Goal: Information Seeking & Learning: Learn about a topic

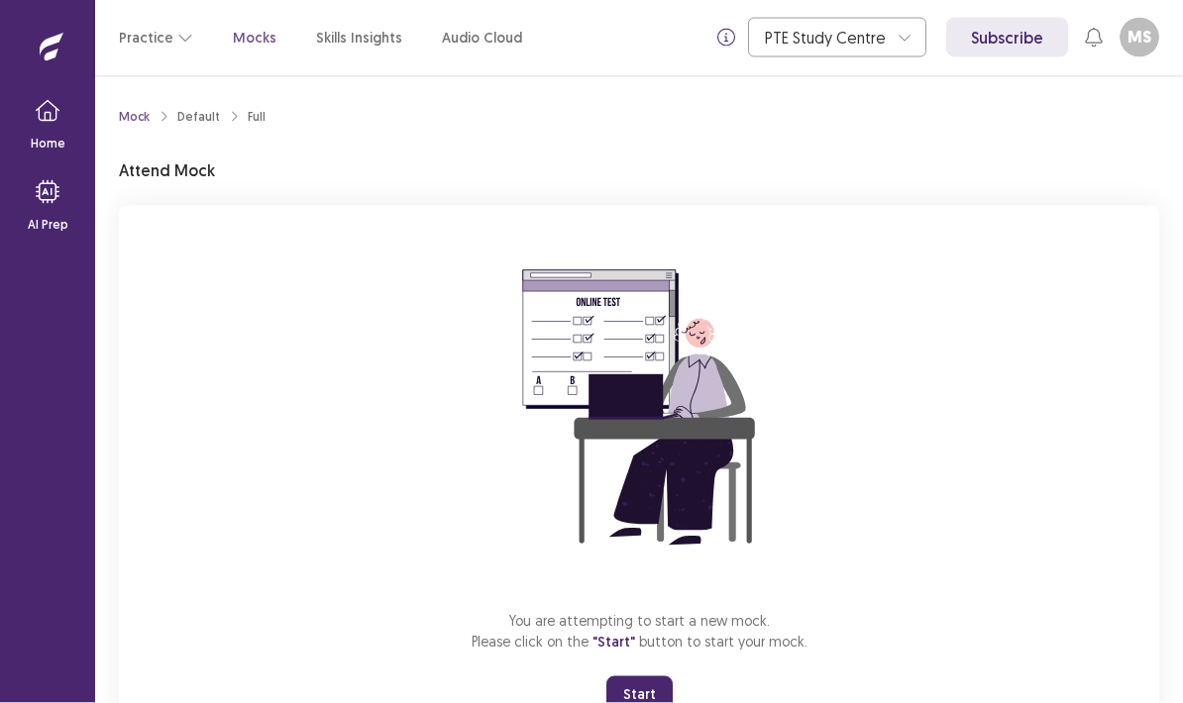
scroll to position [79, 0]
click at [638, 677] on button "Start" at bounding box center [639, 695] width 66 height 36
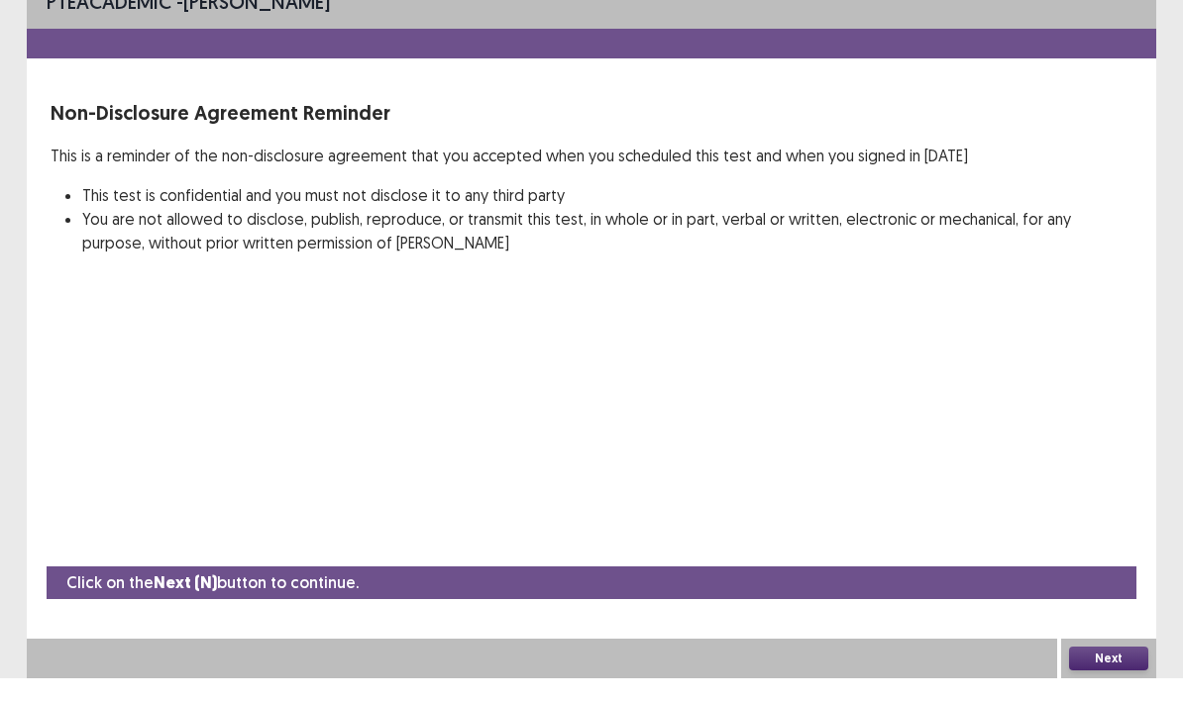
click at [1112, 672] on button "Next" at bounding box center [1108, 684] width 79 height 24
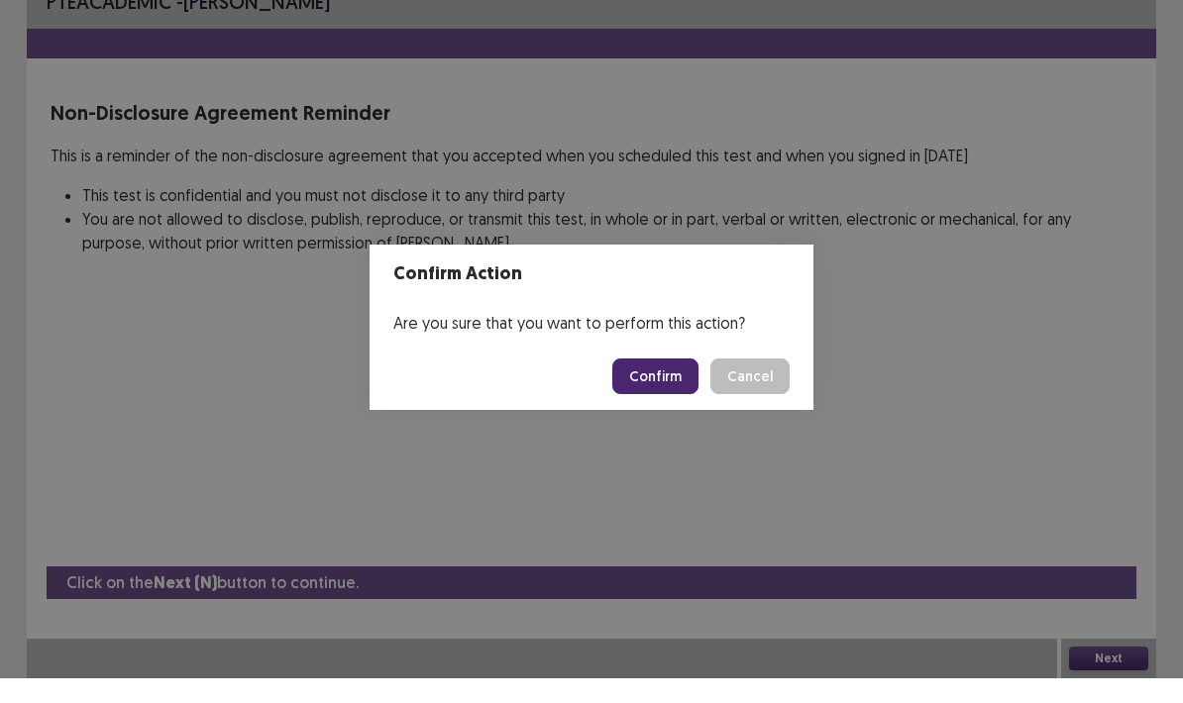
click at [667, 383] on button "Confirm" at bounding box center [655, 401] width 86 height 36
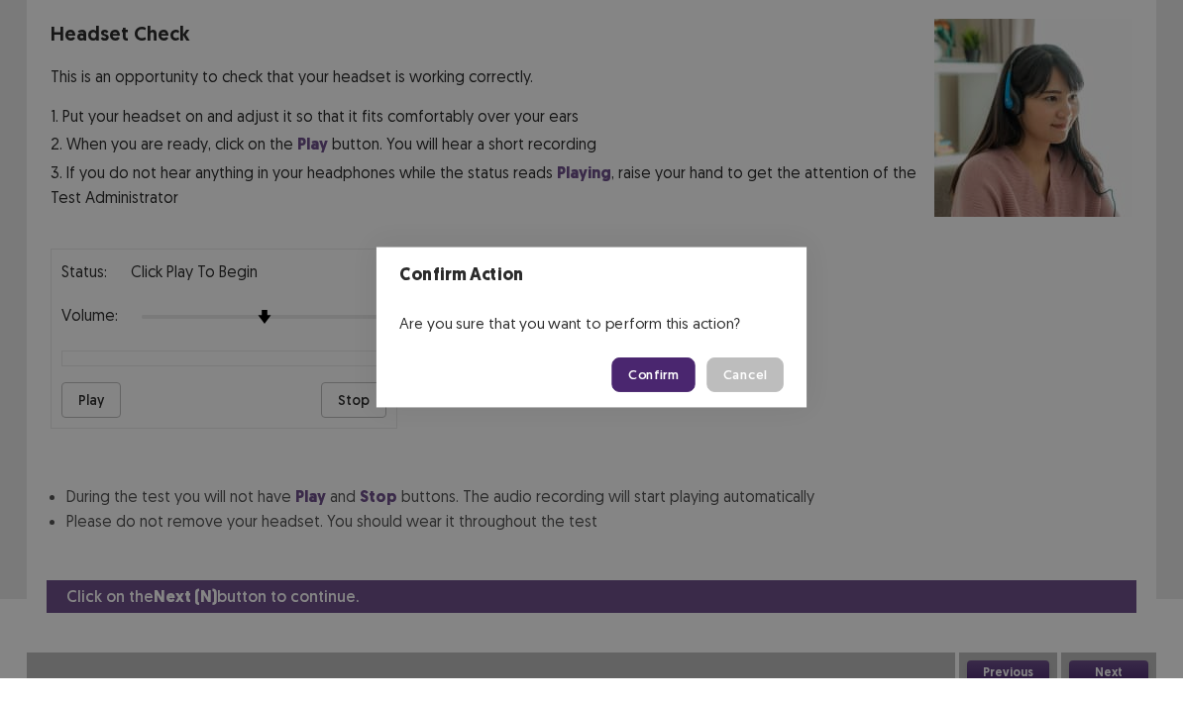
scroll to position [84, 0]
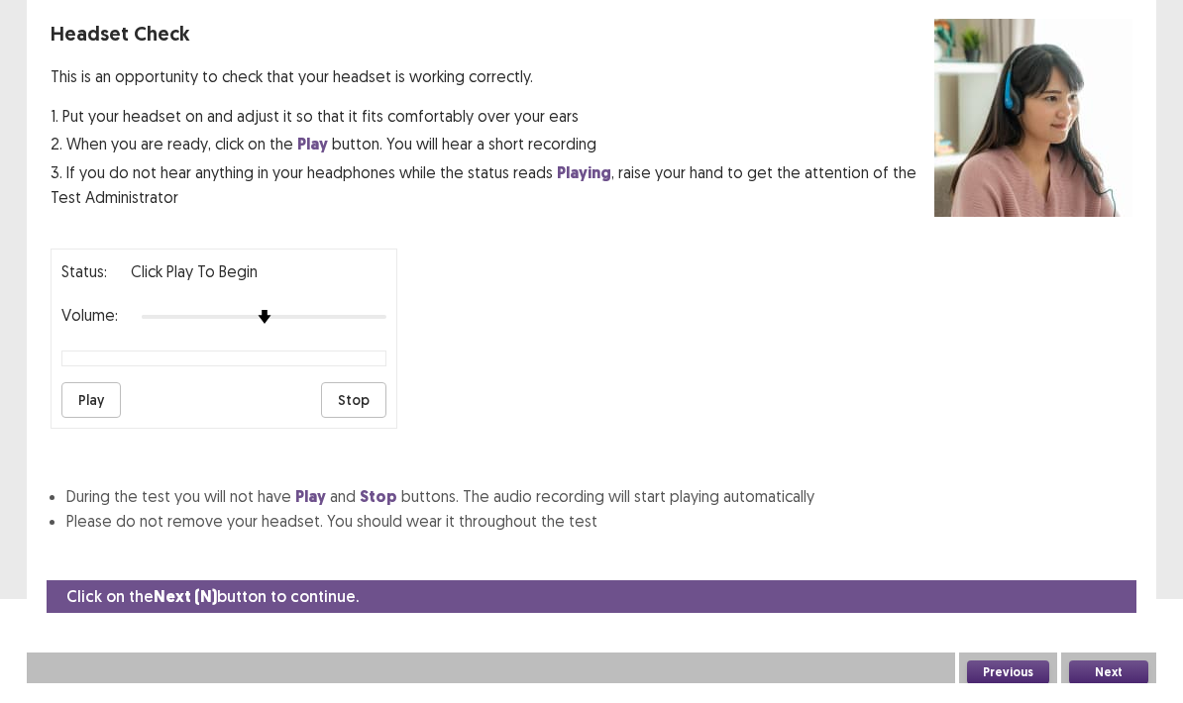
click at [95, 402] on button "Play" at bounding box center [90, 420] width 59 height 36
click at [326, 329] on div at bounding box center [264, 337] width 245 height 16
click at [113, 402] on button "Play" at bounding box center [90, 420] width 59 height 36
click at [85, 402] on button "Play" at bounding box center [90, 420] width 59 height 36
click at [89, 406] on button "Play" at bounding box center [90, 420] width 59 height 36
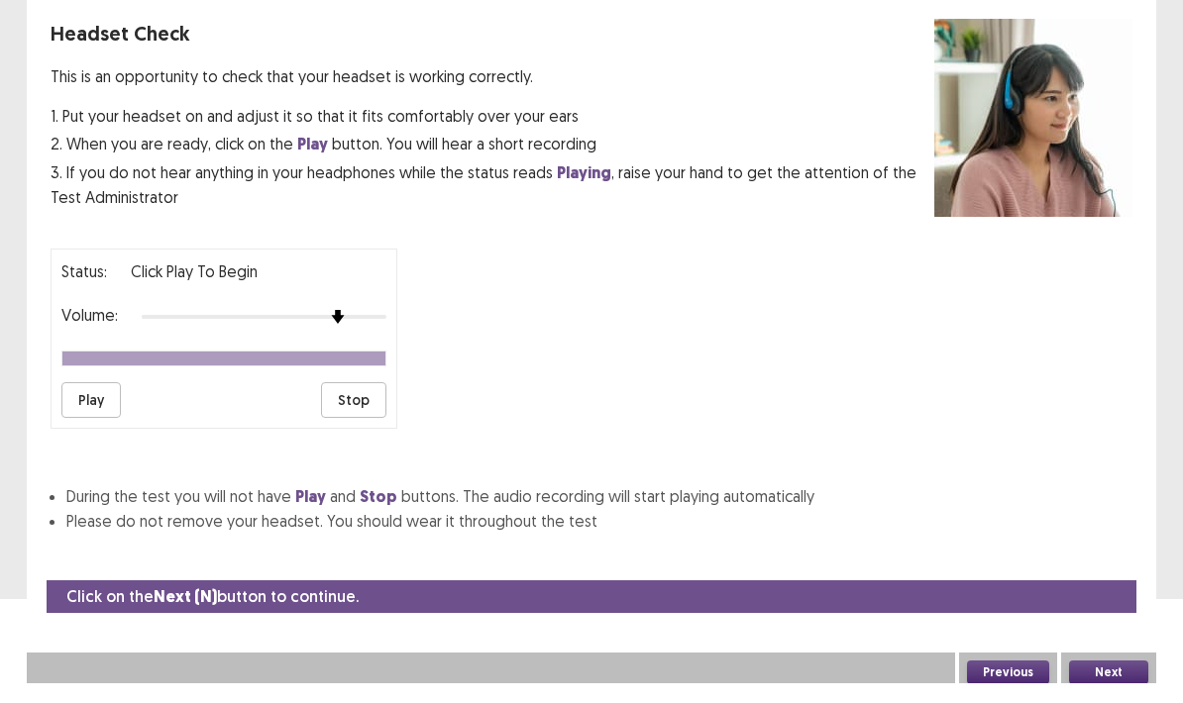
click at [96, 402] on button "Play" at bounding box center [90, 420] width 59 height 36
click at [91, 407] on button "Play" at bounding box center [90, 420] width 59 height 36
click at [1121, 680] on button "Next" at bounding box center [1108, 692] width 79 height 24
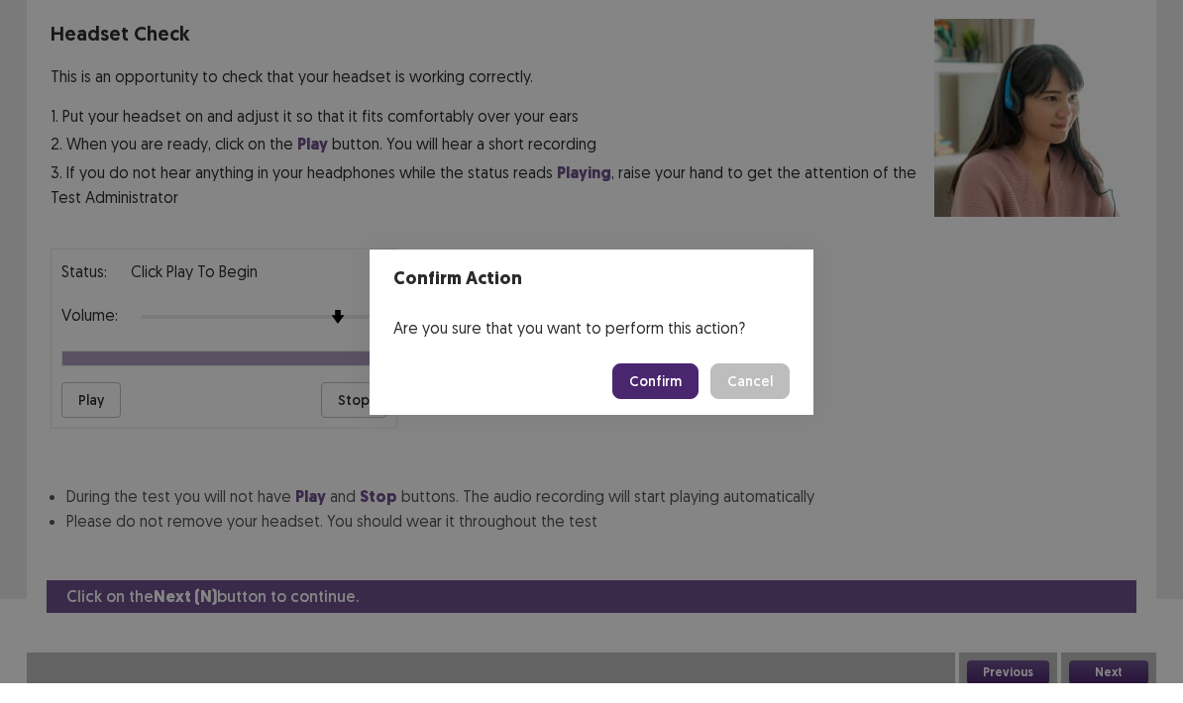
click at [669, 383] on button "Confirm" at bounding box center [655, 401] width 86 height 36
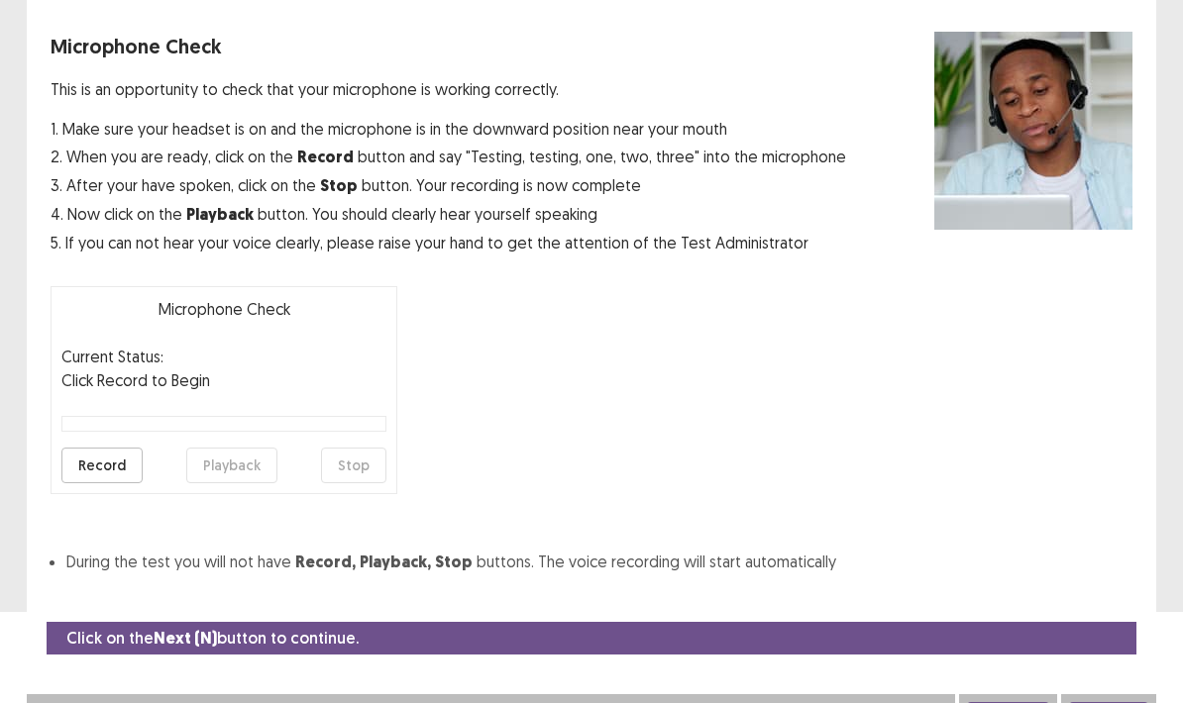
scroll to position [90, 0]
click at [132, 393] on div "Microphone Check Current Status: Click Record to Begin Record Playback Stop" at bounding box center [224, 391] width 347 height 208
click at [101, 477] on button "Record" at bounding box center [101, 467] width 81 height 36
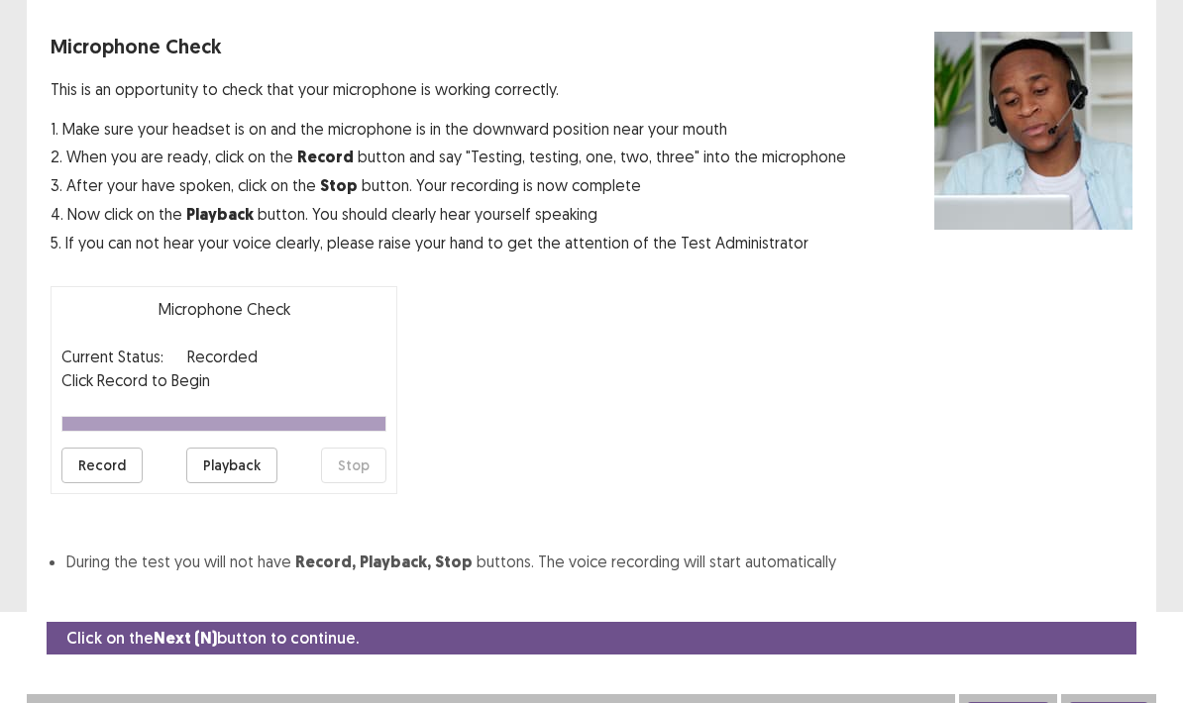
click at [228, 461] on button "Playback" at bounding box center [231, 466] width 91 height 36
click at [228, 471] on button "Playback" at bounding box center [231, 466] width 91 height 36
click at [215, 466] on button "Playback" at bounding box center [231, 466] width 91 height 36
click at [211, 464] on button "Playback" at bounding box center [231, 466] width 91 height 36
click at [102, 472] on button "Record" at bounding box center [101, 466] width 81 height 36
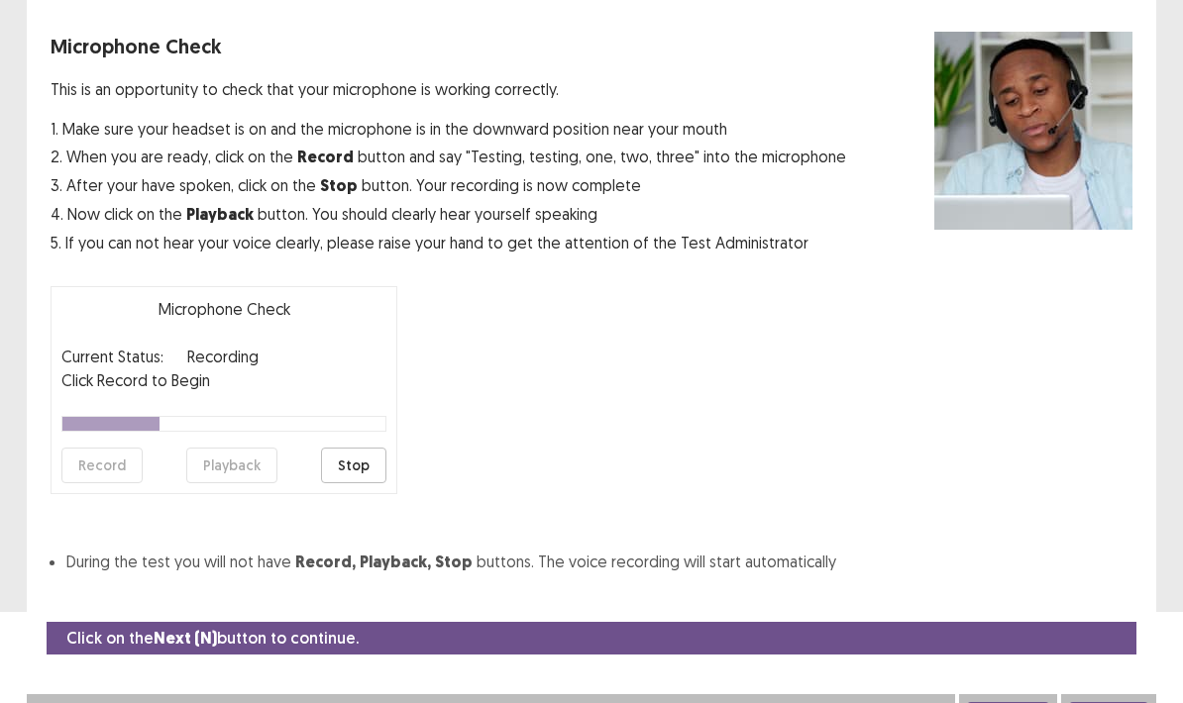
click at [353, 465] on button "Stop" at bounding box center [353, 466] width 65 height 36
click at [92, 462] on button "Record" at bounding box center [101, 466] width 81 height 36
click at [230, 465] on button "Playback" at bounding box center [231, 466] width 91 height 36
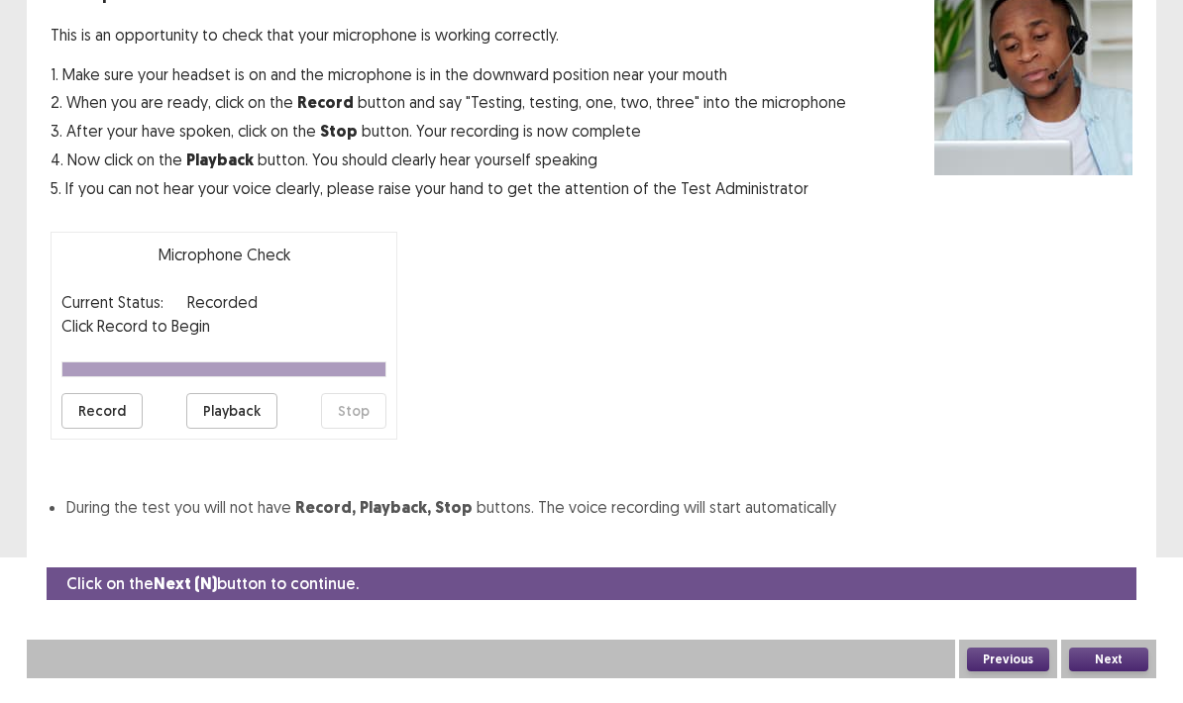
click at [105, 423] on button "Record" at bounding box center [101, 436] width 81 height 36
click at [351, 427] on button "Stop" at bounding box center [353, 436] width 65 height 36
click at [107, 418] on button "Record" at bounding box center [101, 436] width 81 height 36
click at [240, 418] on button "Playback" at bounding box center [231, 436] width 91 height 36
click at [1127, 673] on button "Next" at bounding box center [1108, 685] width 79 height 24
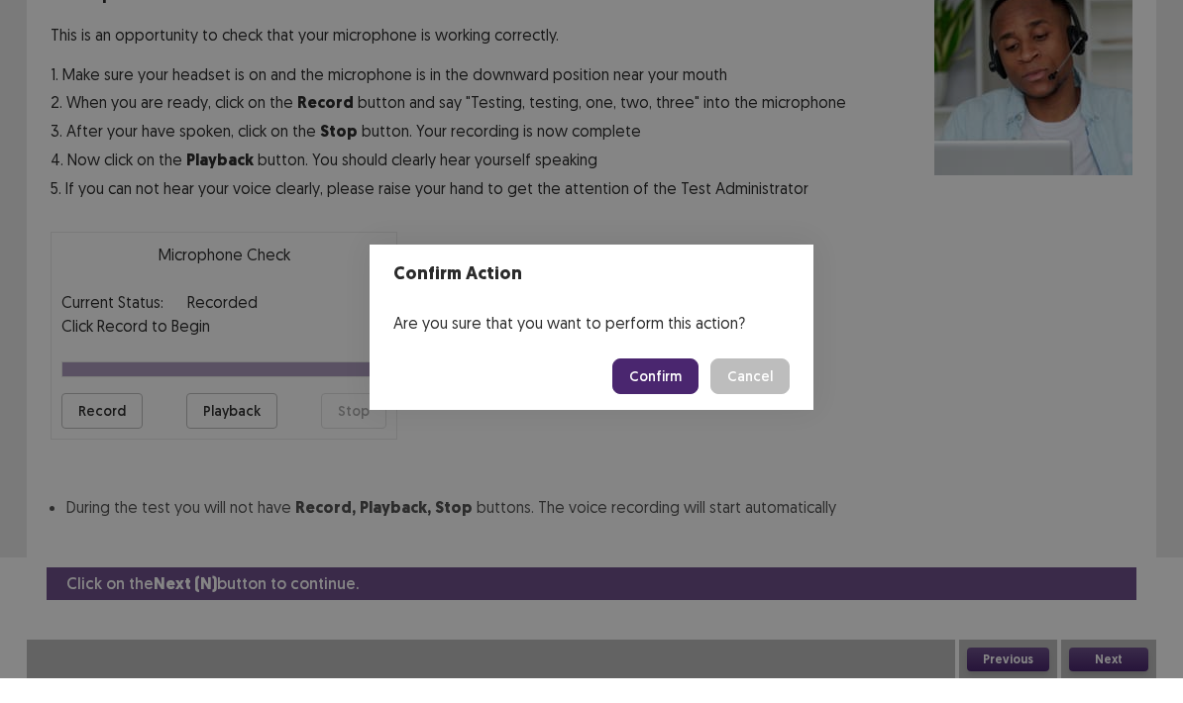
click at [680, 383] on button "Confirm" at bounding box center [655, 401] width 86 height 36
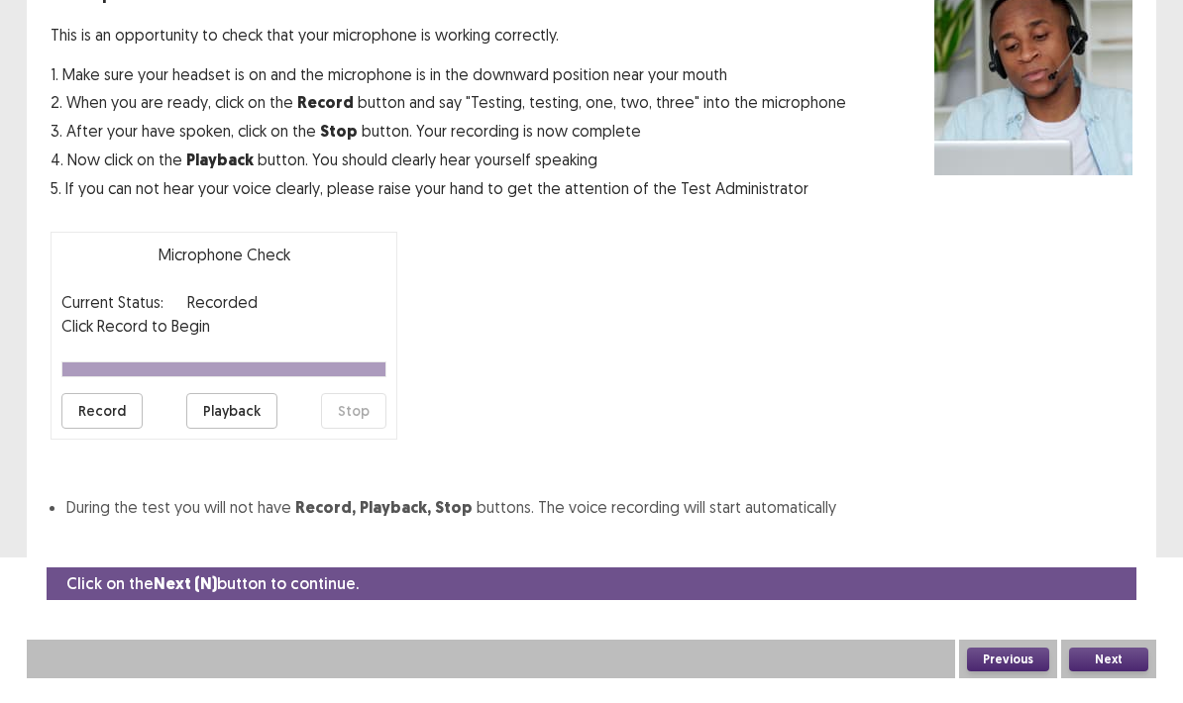
scroll to position [79, 0]
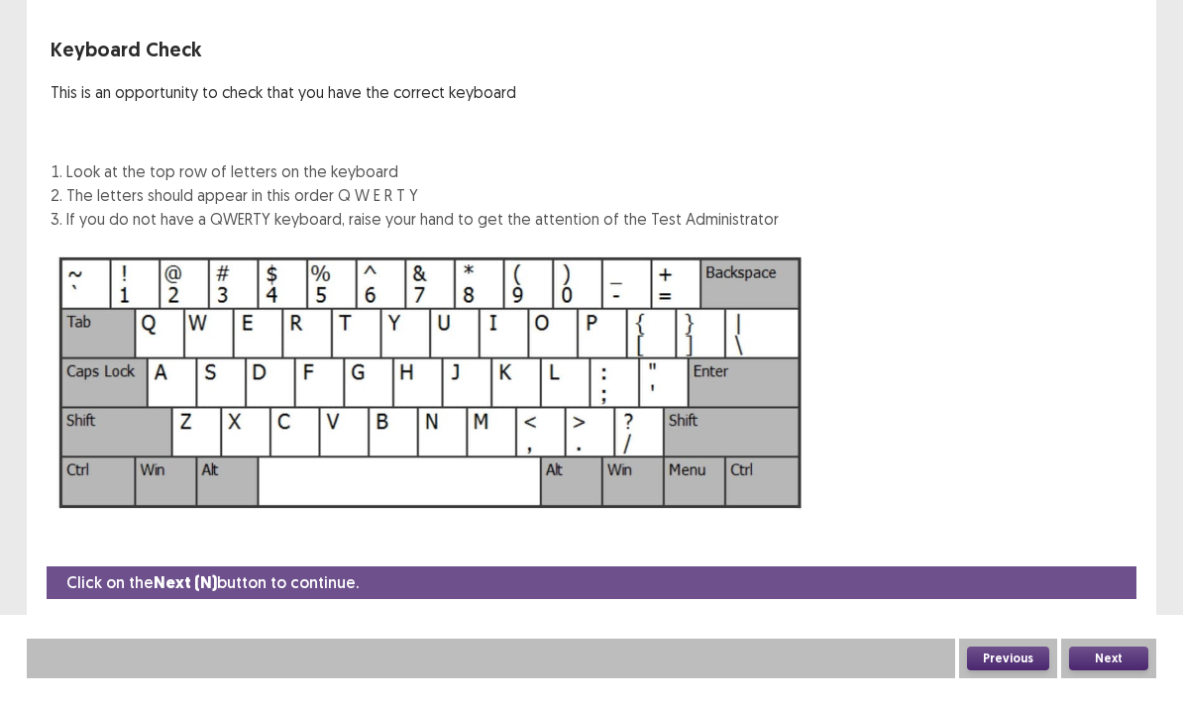
click at [1102, 672] on button "Next" at bounding box center [1108, 684] width 79 height 24
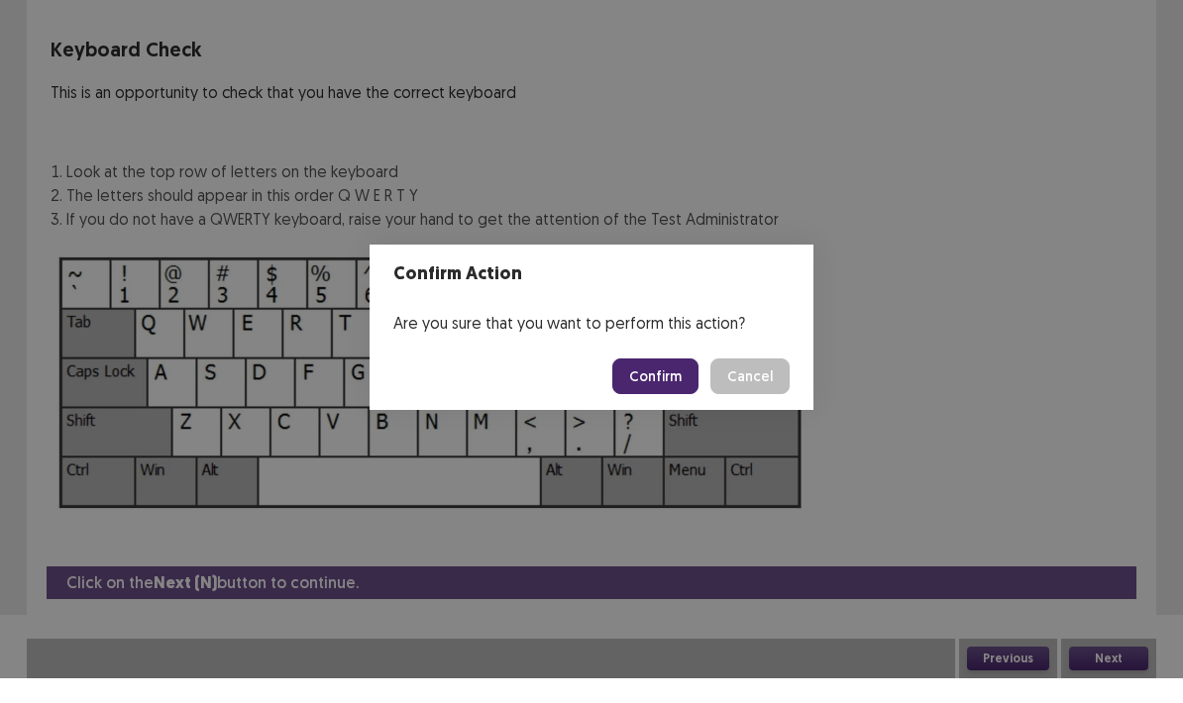
click at [659, 383] on button "Confirm" at bounding box center [655, 401] width 86 height 36
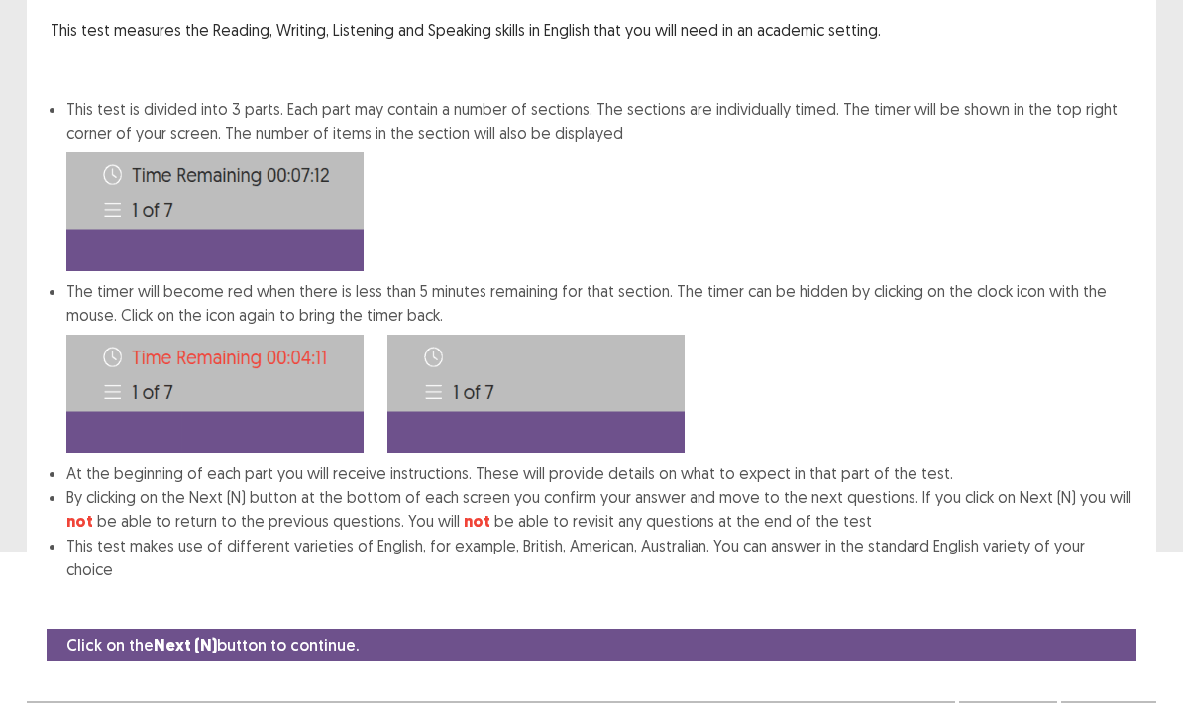
scroll to position [163, 0]
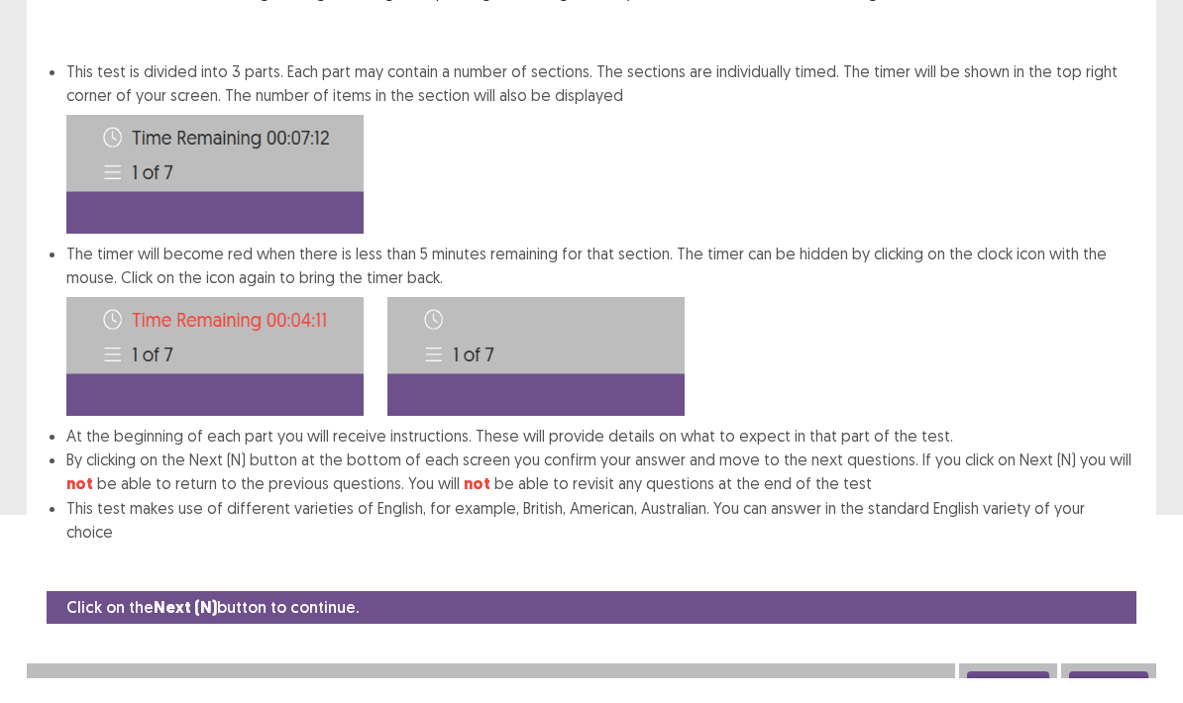
click at [1118, 696] on button "Next" at bounding box center [1108, 708] width 79 height 24
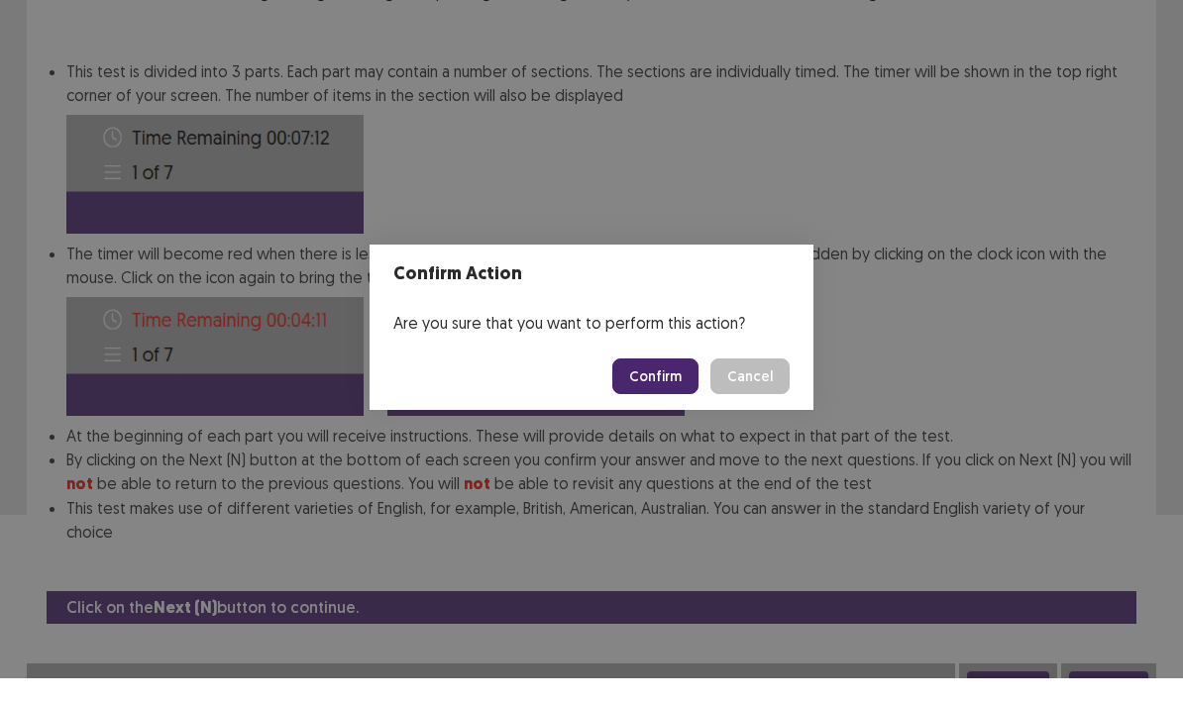
click at [654, 383] on button "Confirm" at bounding box center [655, 401] width 86 height 36
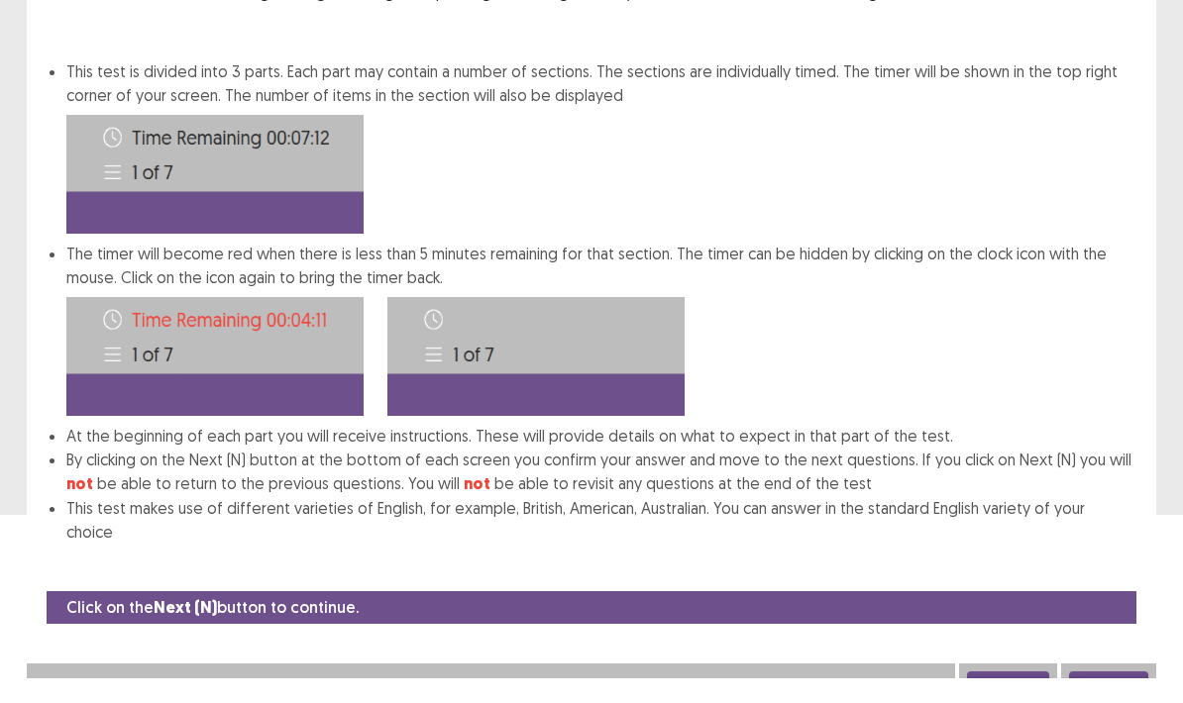
scroll to position [79, 0]
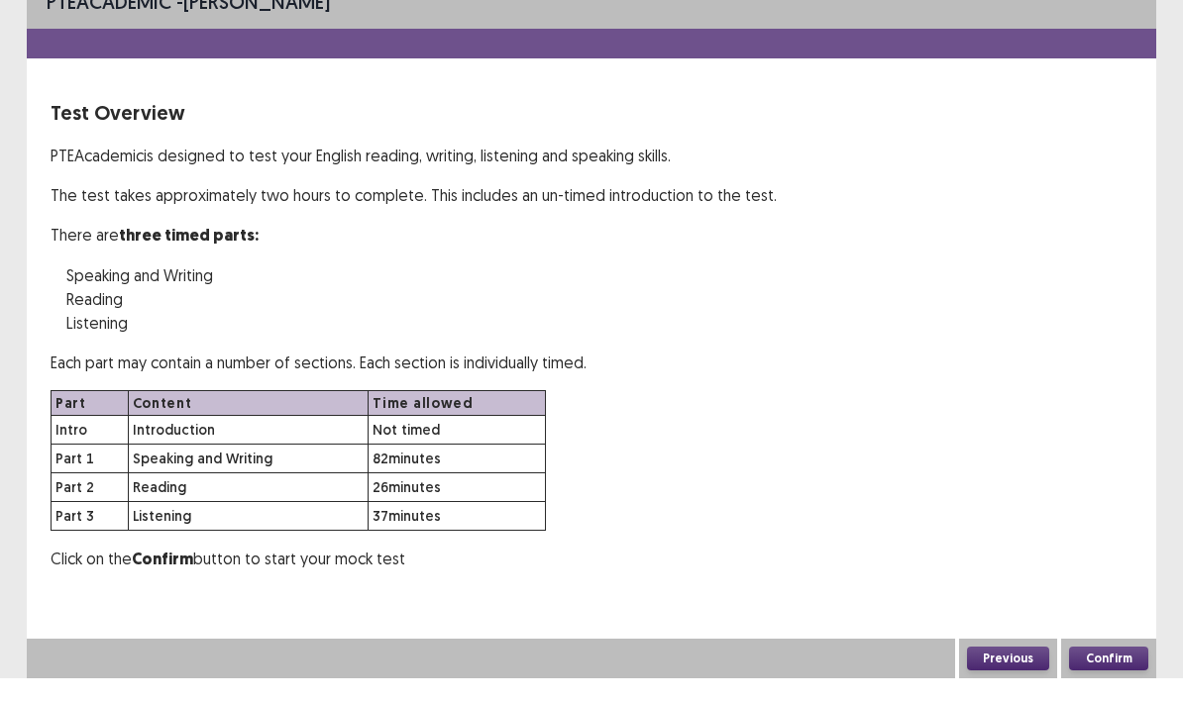
click at [1118, 672] on button "Confirm" at bounding box center [1108, 684] width 79 height 24
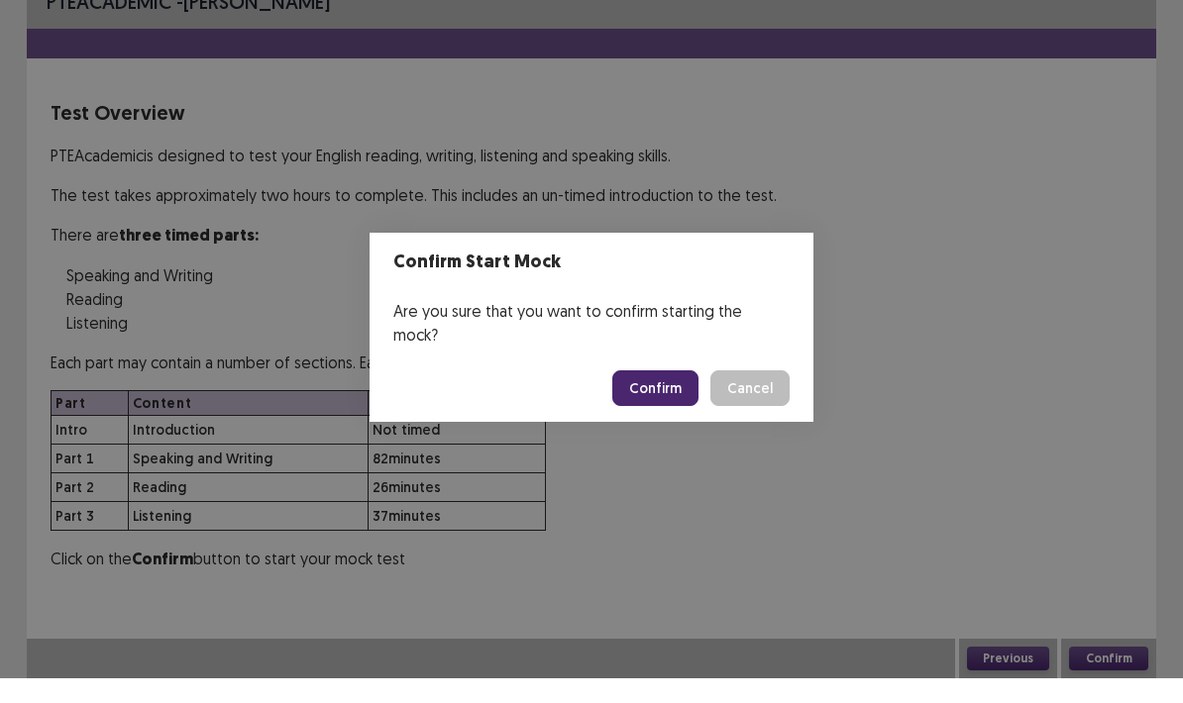
click at [662, 395] on button "Confirm" at bounding box center [655, 413] width 86 height 36
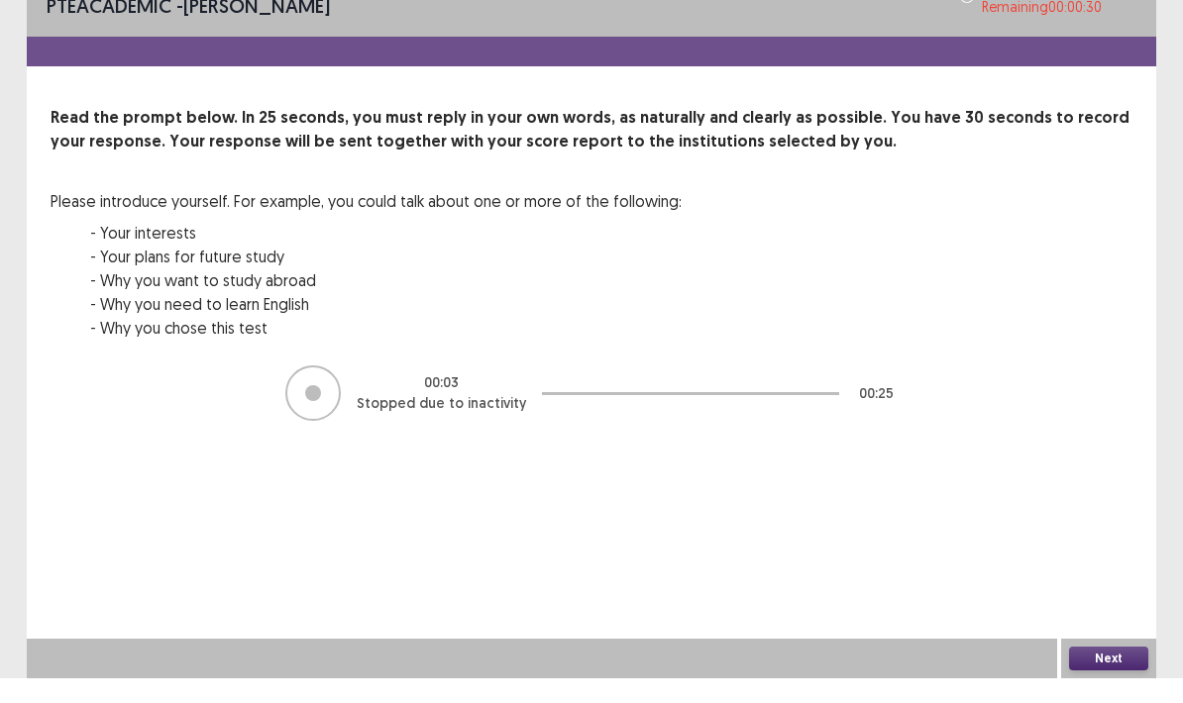
click at [374, 418] on p "Stopped due to inactivity" at bounding box center [441, 428] width 169 height 21
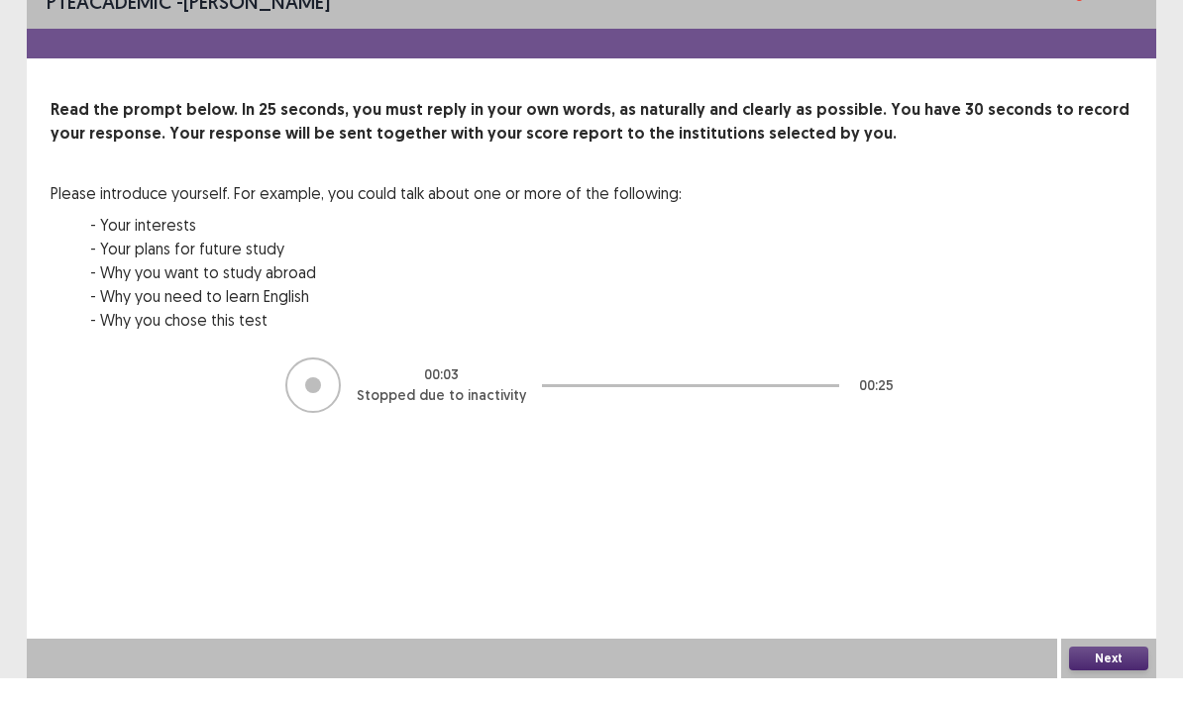
click at [320, 382] on div at bounding box center [312, 409] width 55 height 55
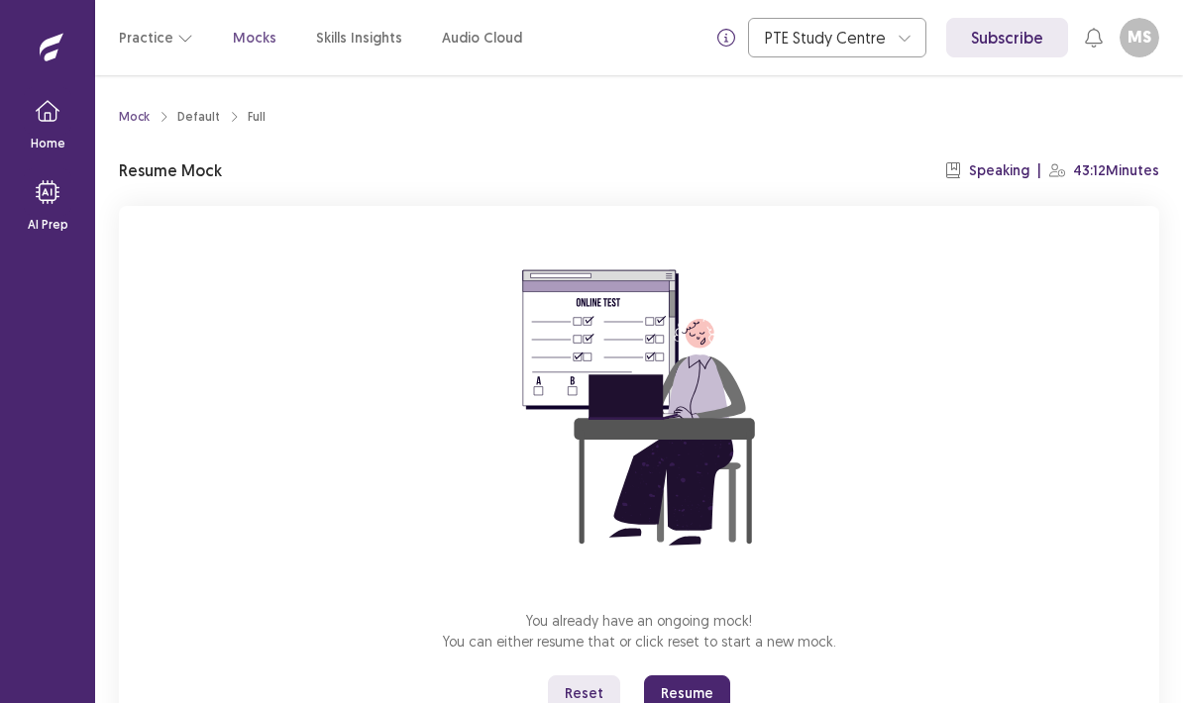
scroll to position [79, 0]
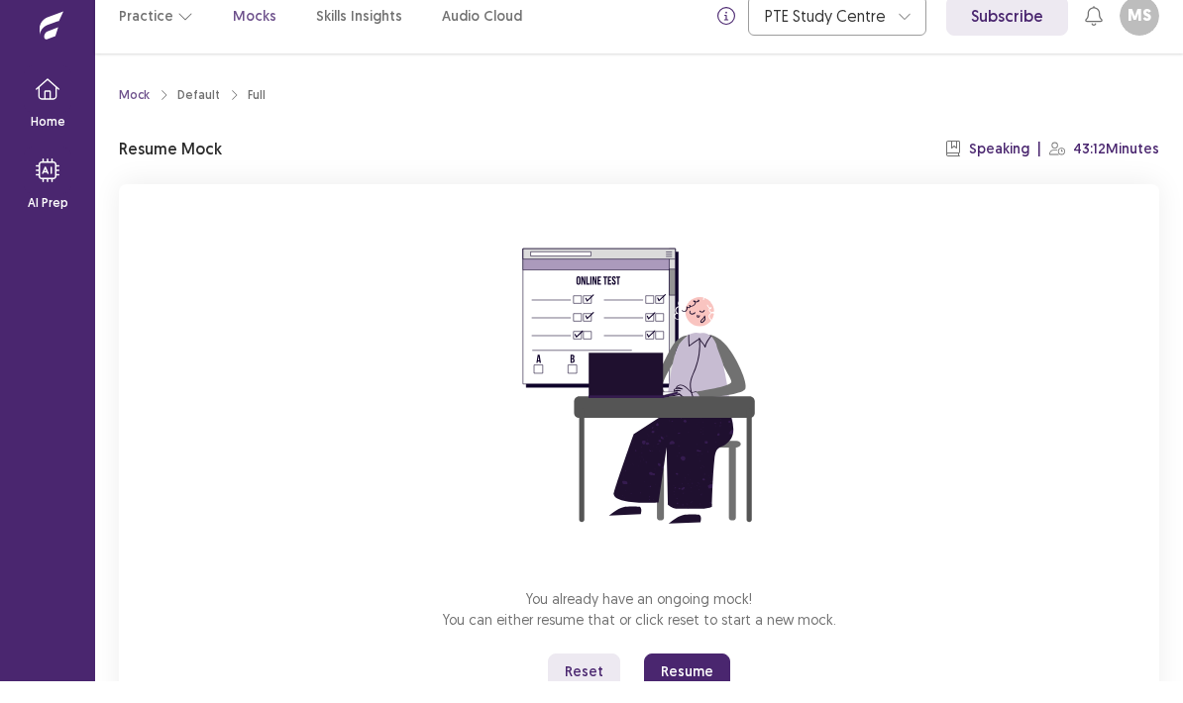
click at [690, 676] on button "Resume" at bounding box center [687, 694] width 86 height 36
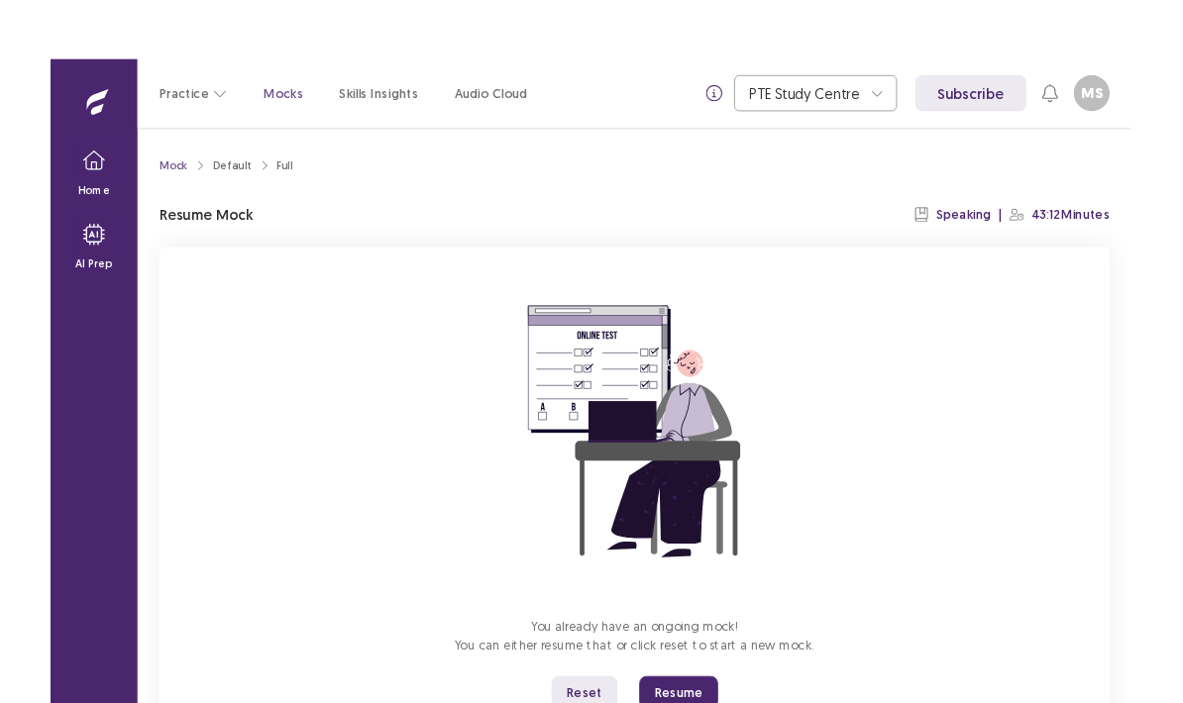
scroll to position [77, 0]
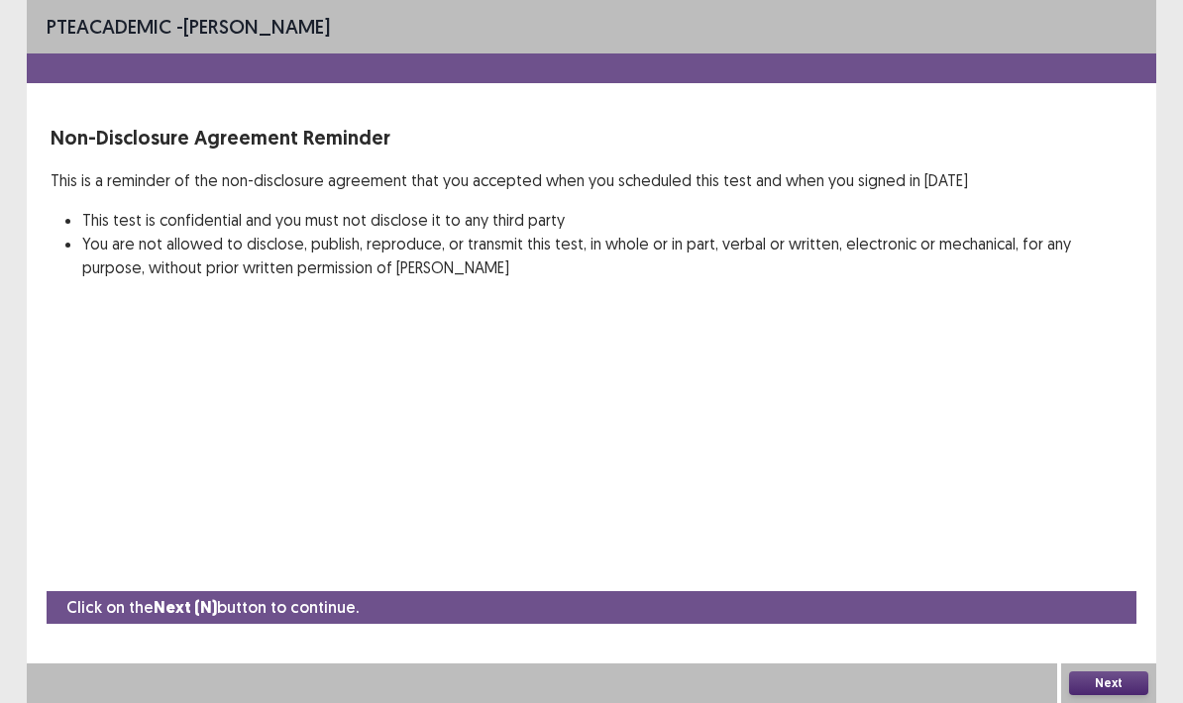
click at [1115, 693] on button "Next" at bounding box center [1108, 684] width 79 height 24
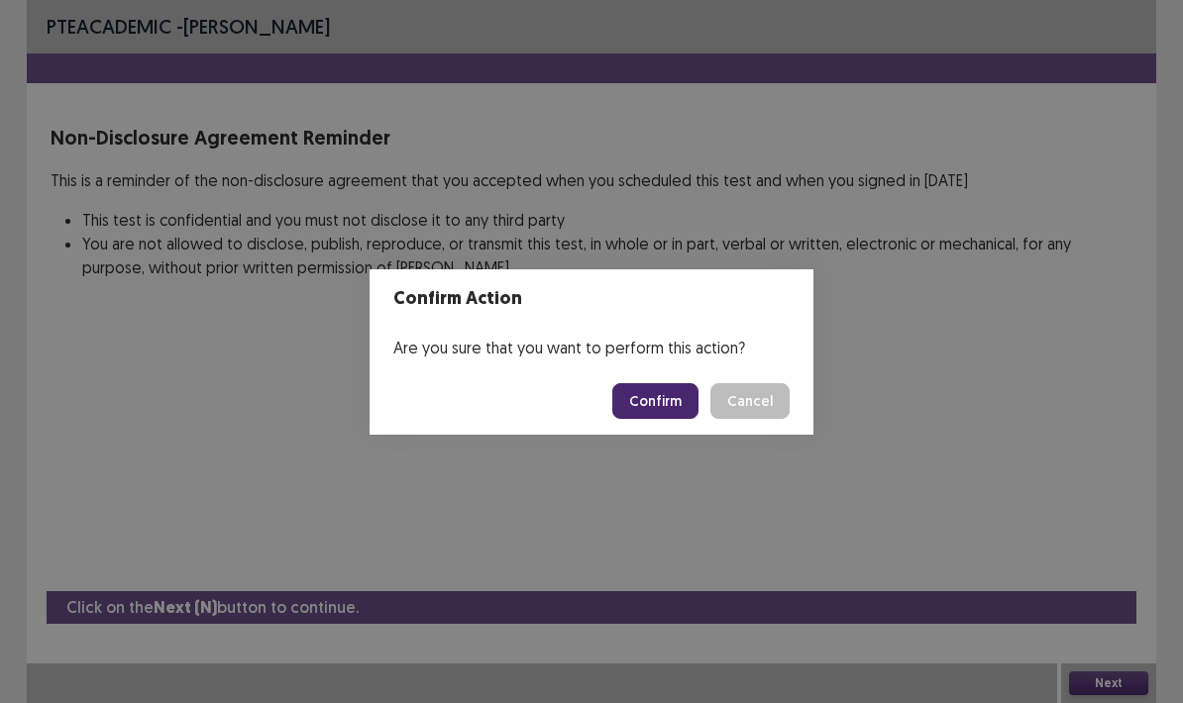
click at [670, 398] on button "Confirm" at bounding box center [655, 401] width 86 height 36
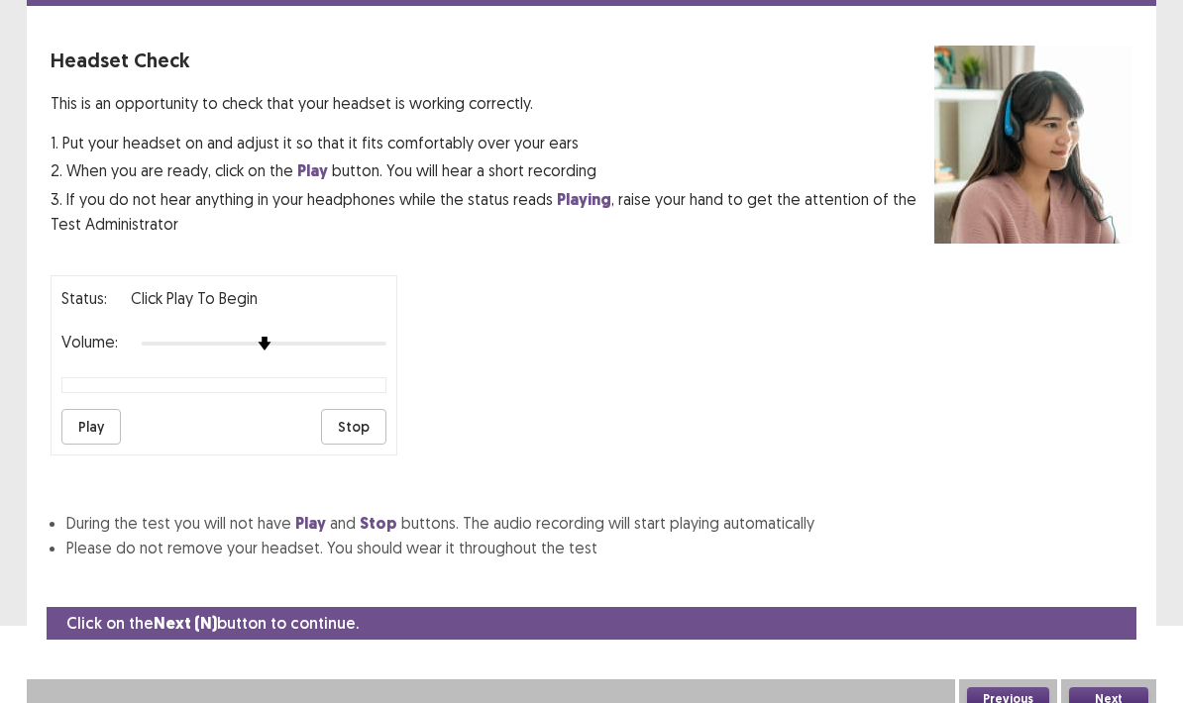
scroll to position [84, 0]
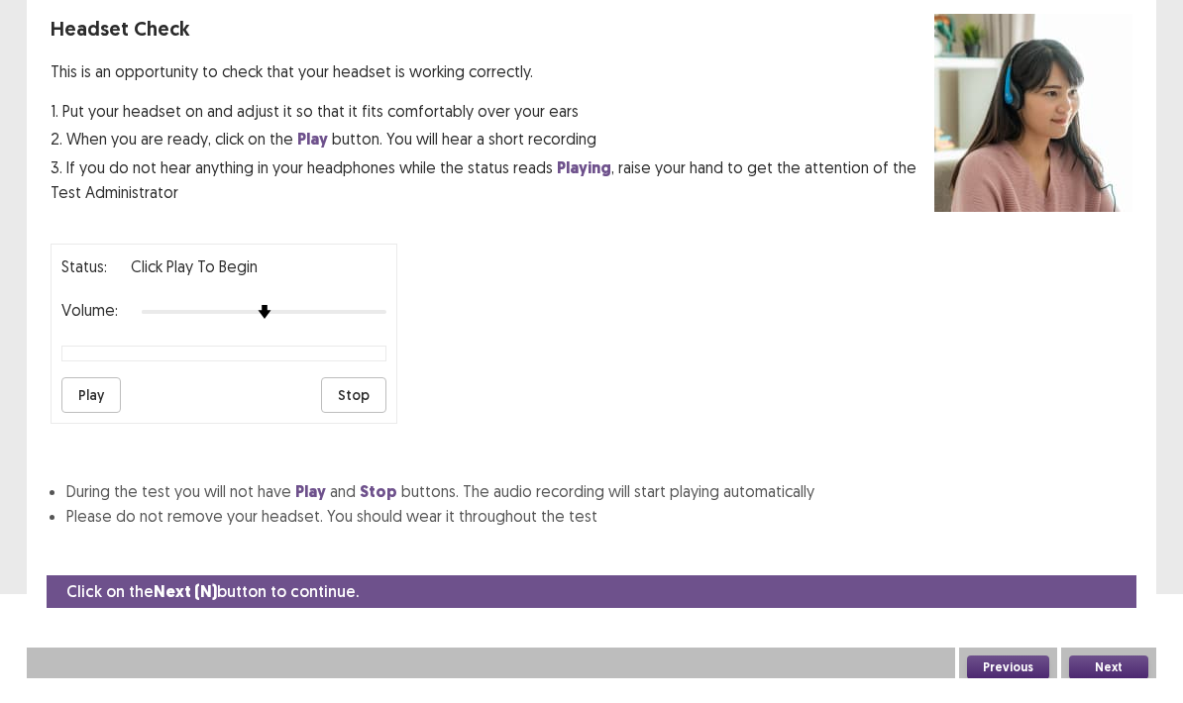
click at [1106, 680] on button "Next" at bounding box center [1108, 692] width 79 height 24
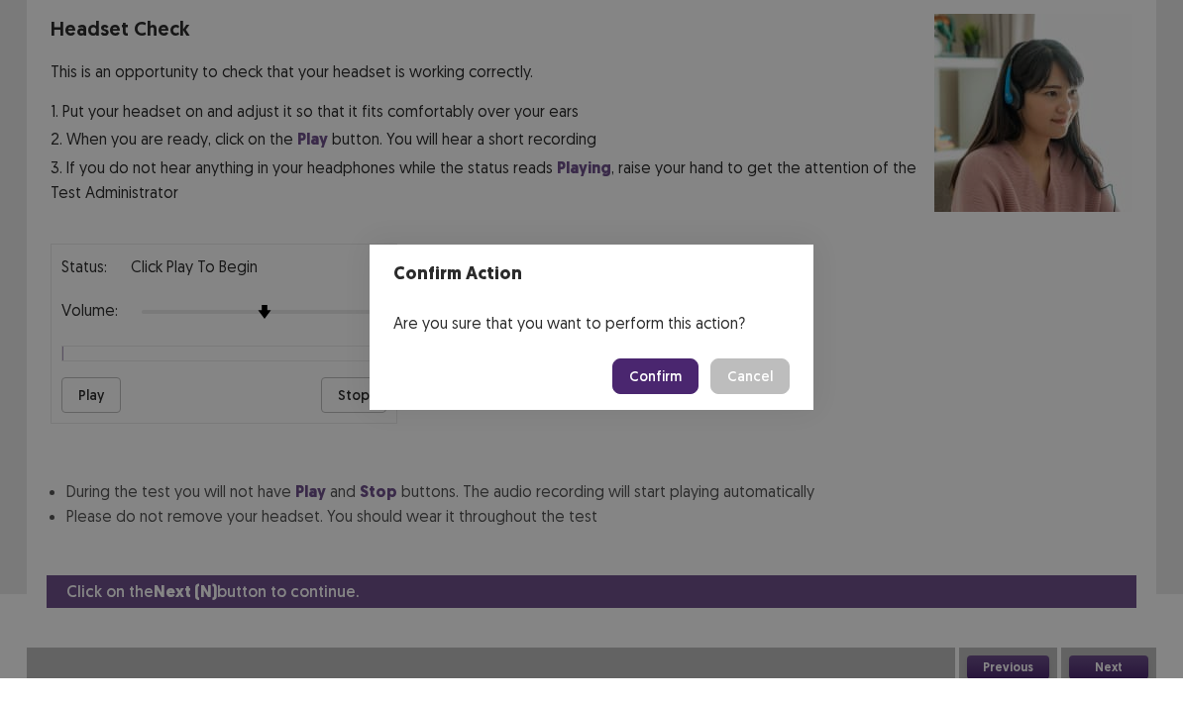
click at [661, 383] on button "Confirm" at bounding box center [655, 401] width 86 height 36
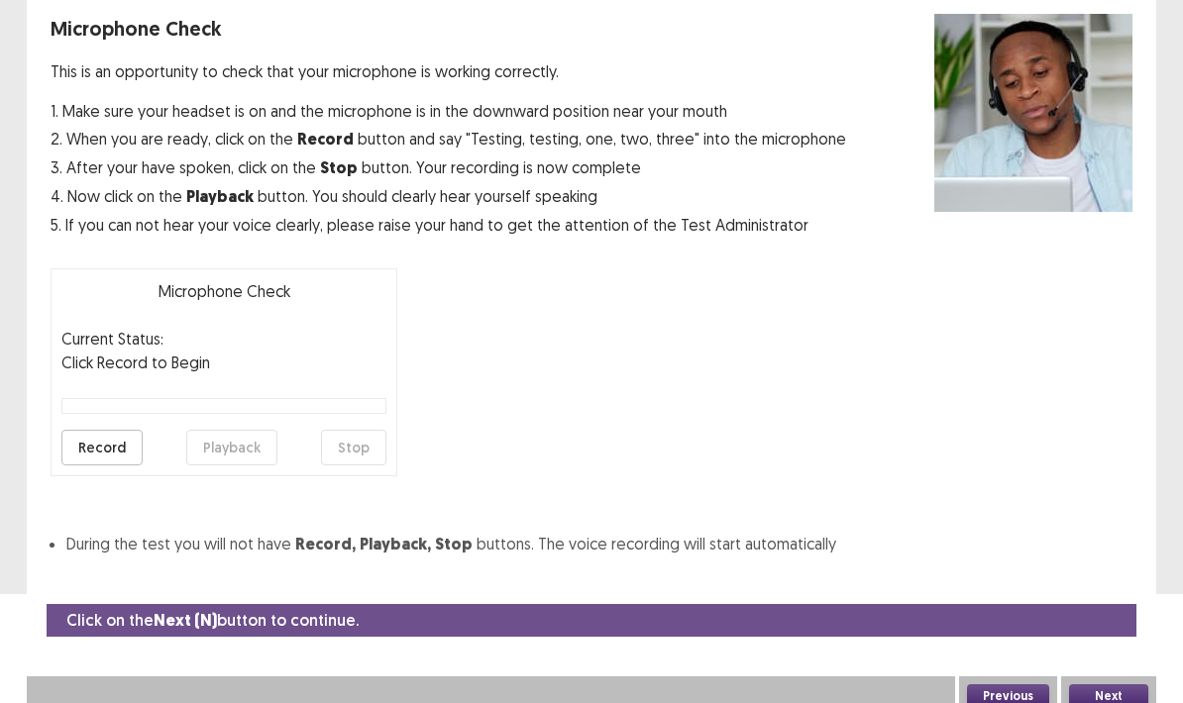
scroll to position [121, 0]
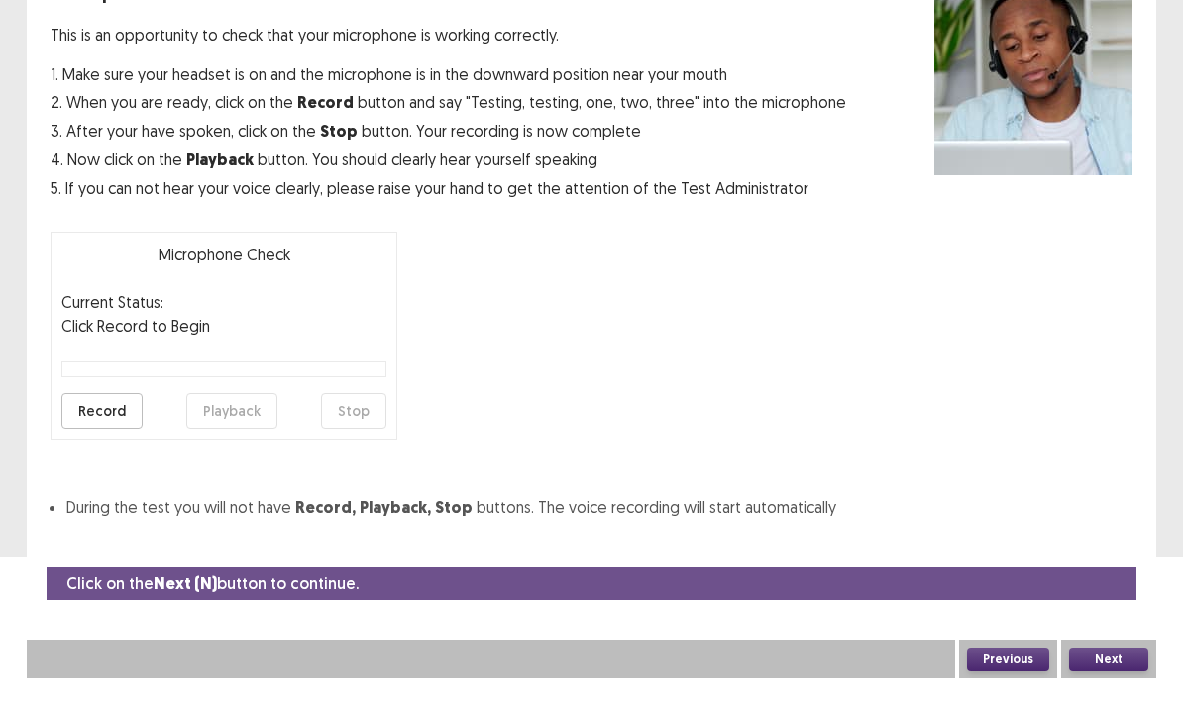
click at [1108, 673] on button "Next" at bounding box center [1108, 685] width 79 height 24
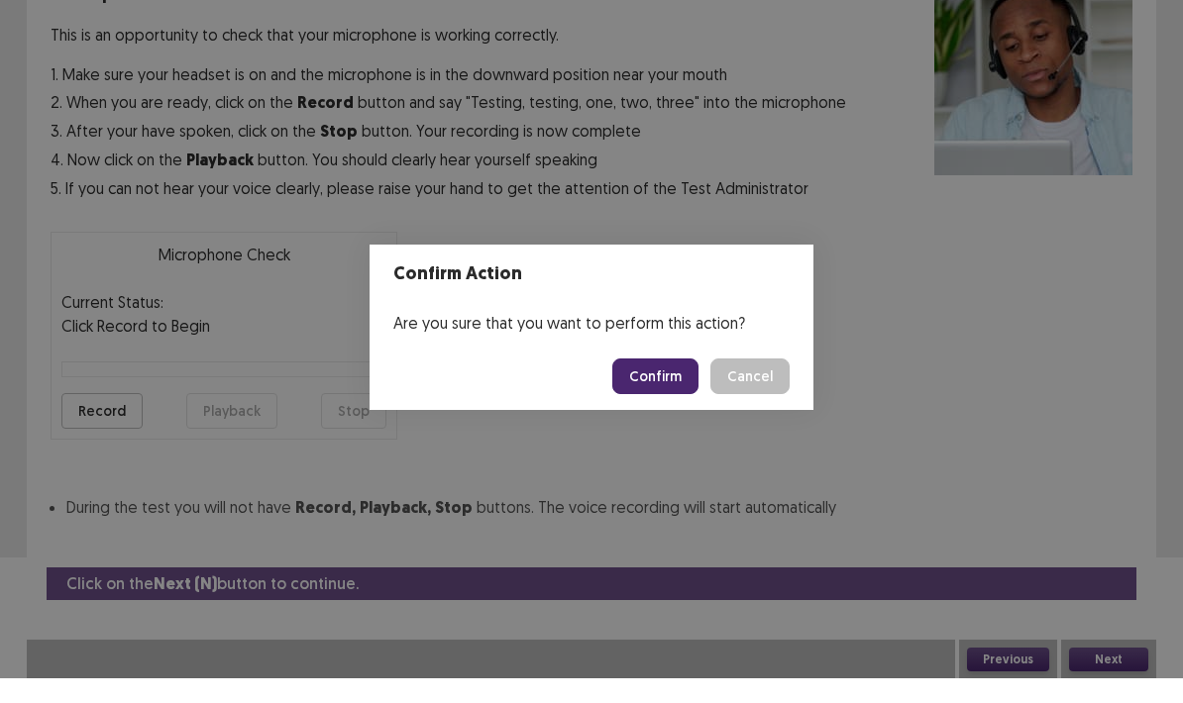
click at [663, 383] on button "Confirm" at bounding box center [655, 401] width 86 height 36
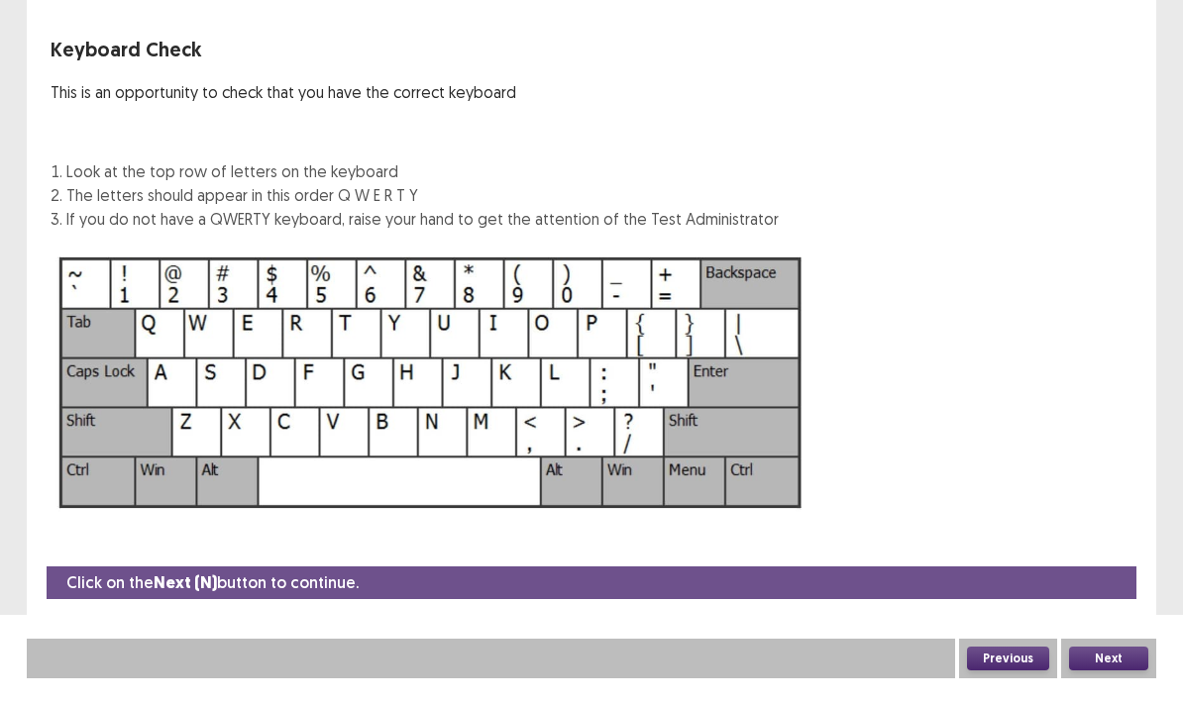
scroll to position [79, 0]
click at [1109, 672] on button "Next" at bounding box center [1108, 684] width 79 height 24
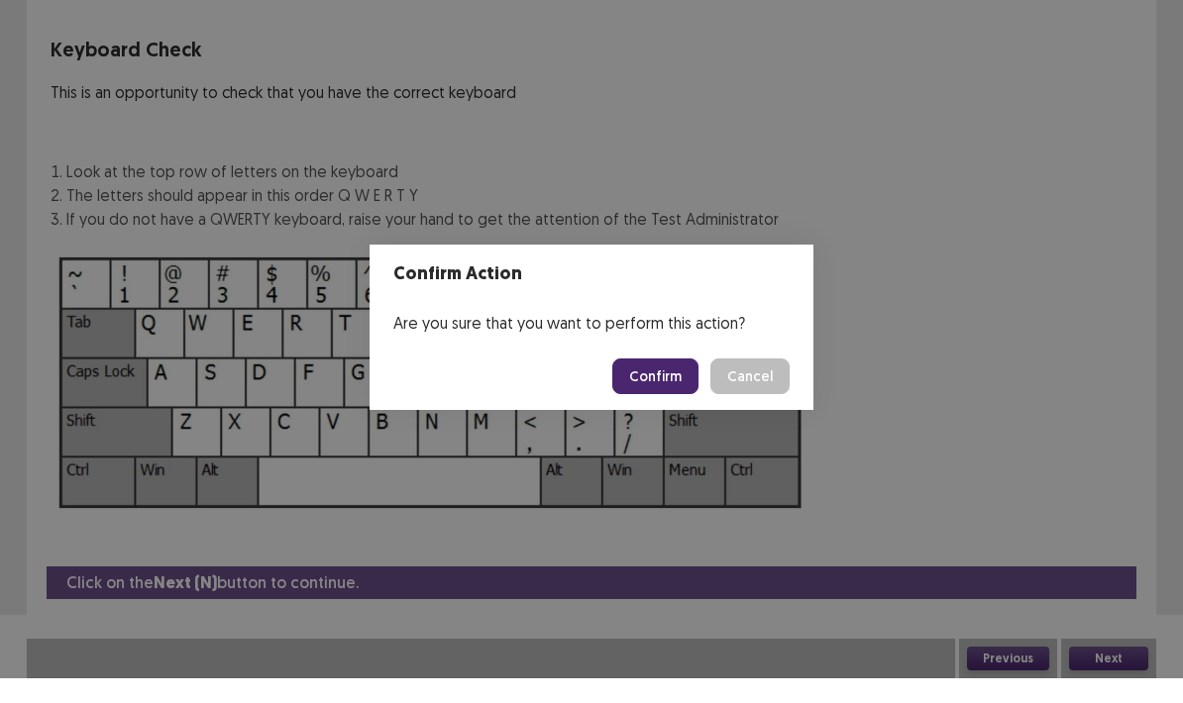
click at [662, 383] on button "Confirm" at bounding box center [655, 401] width 86 height 36
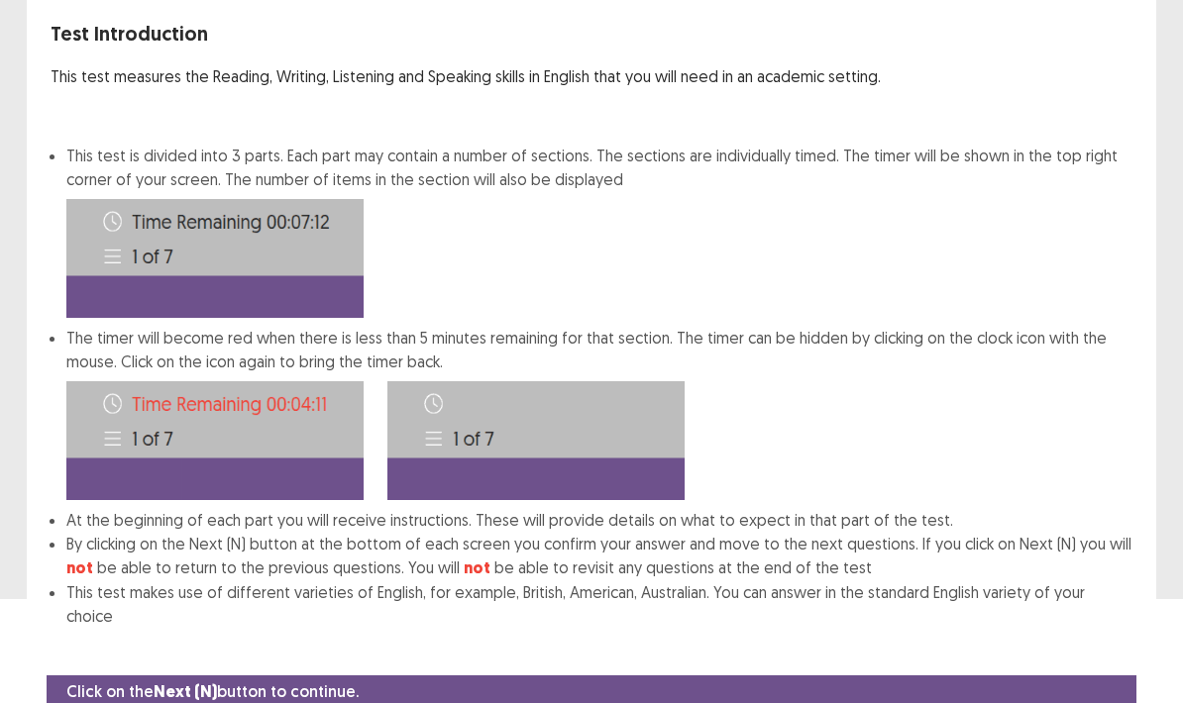
scroll to position [163, 0]
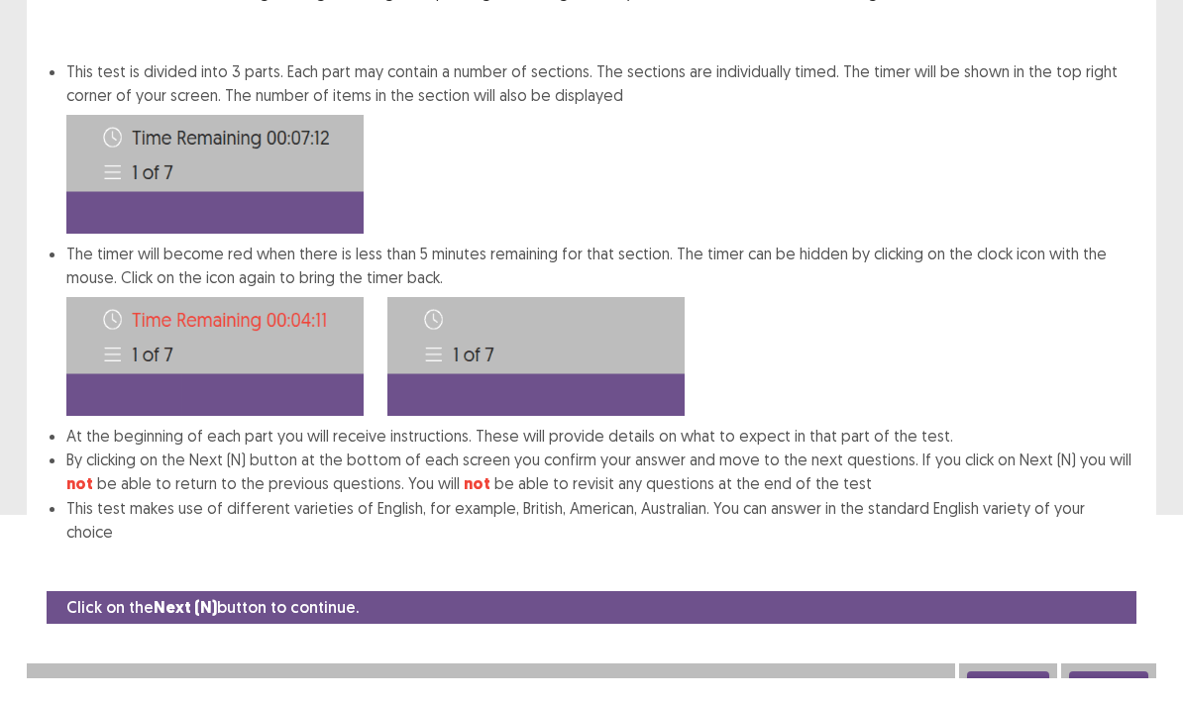
click at [1108, 696] on button "Next" at bounding box center [1108, 708] width 79 height 24
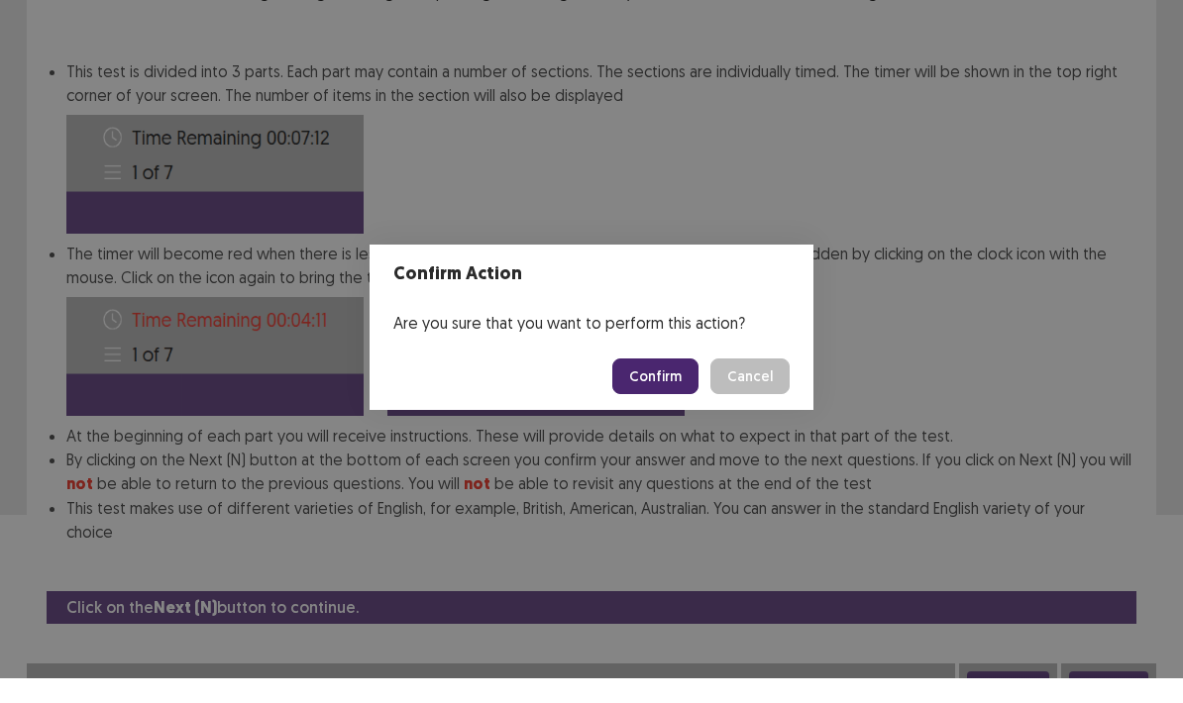
click at [667, 383] on button "Confirm" at bounding box center [655, 401] width 86 height 36
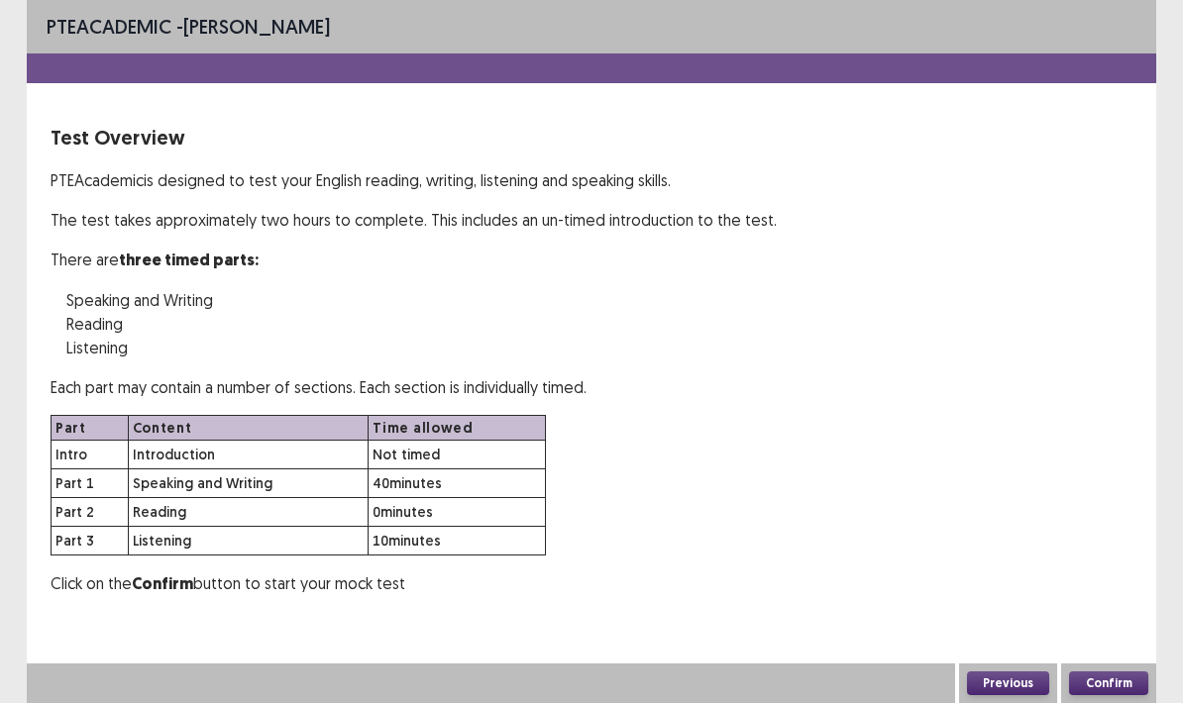
scroll to position [79, 0]
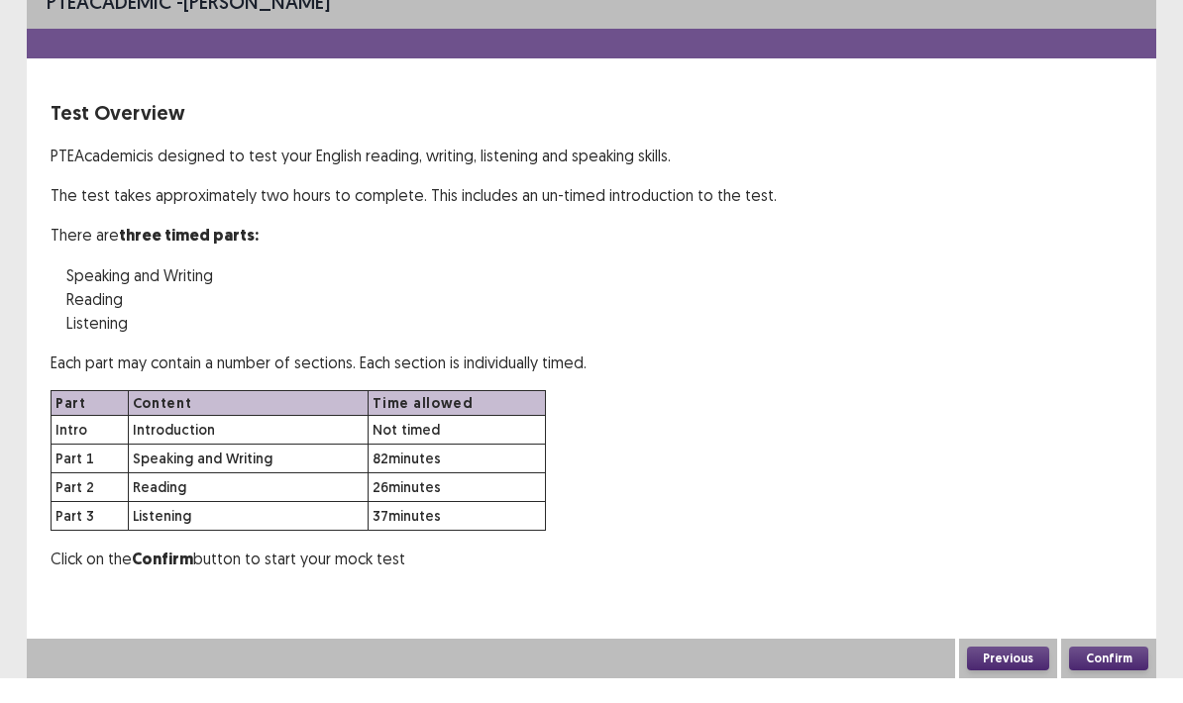
click at [1112, 664] on div "Confirm" at bounding box center [1108, 684] width 95 height 40
click at [1102, 672] on button "Confirm" at bounding box center [1108, 684] width 79 height 24
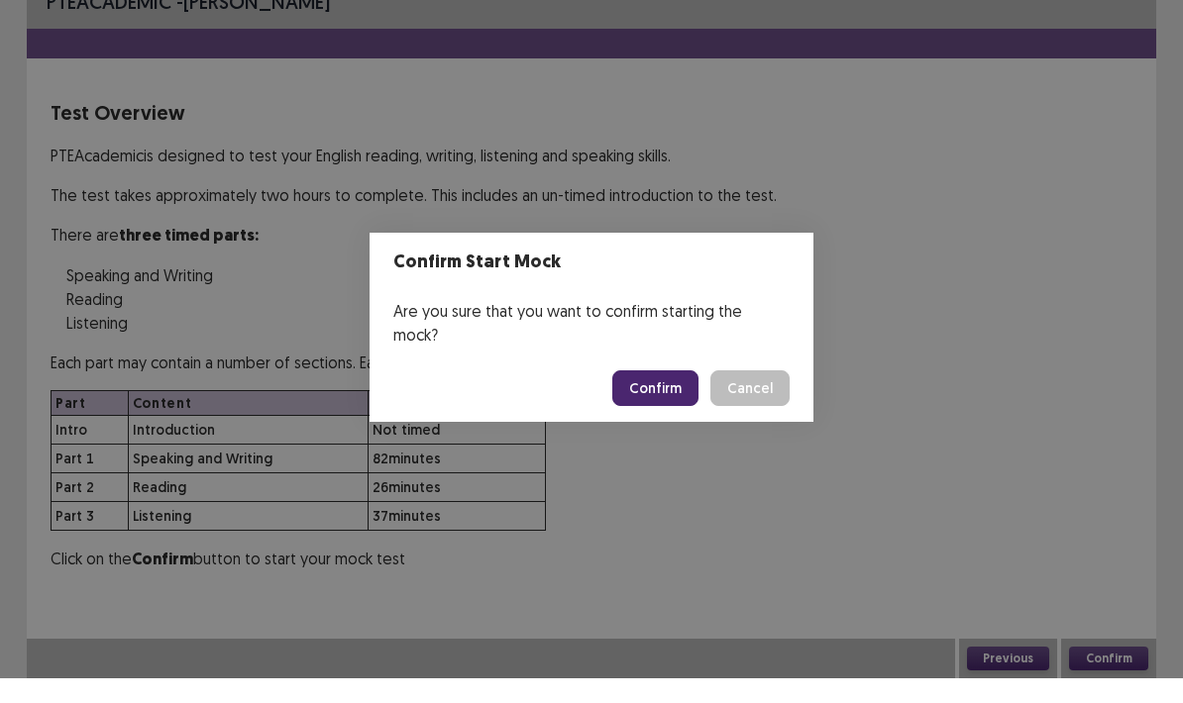
click at [665, 395] on button "Confirm" at bounding box center [655, 413] width 86 height 36
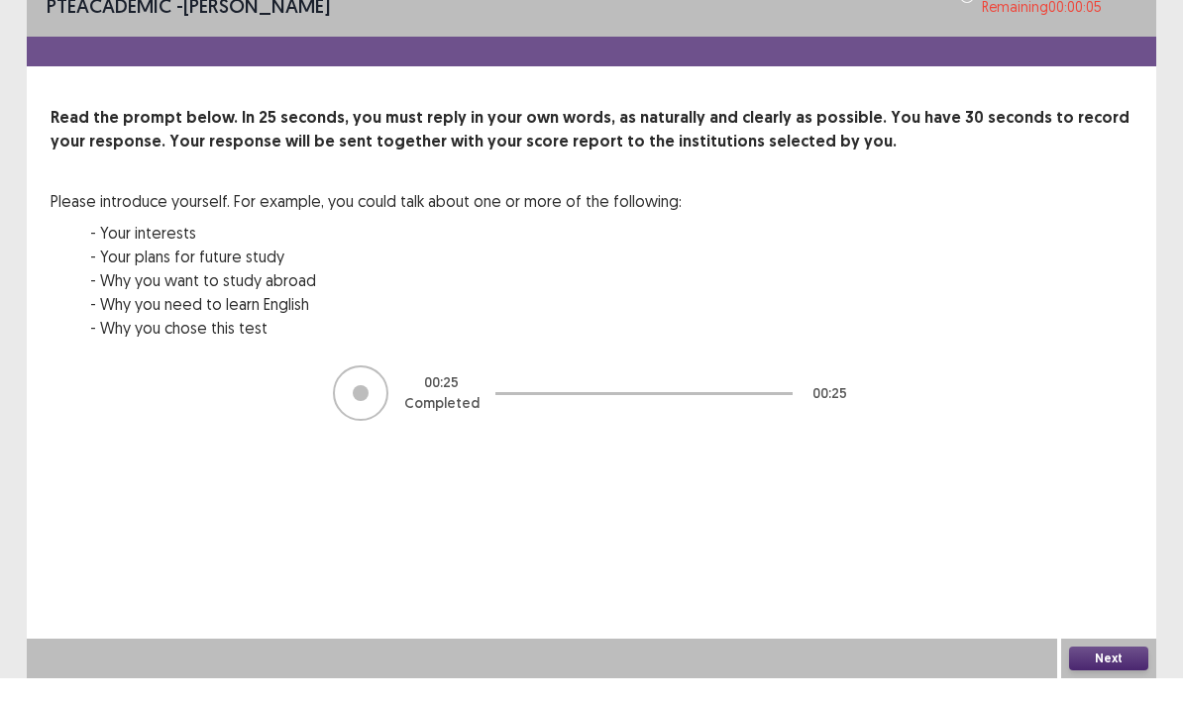
click at [1107, 672] on button "Next" at bounding box center [1108, 684] width 79 height 24
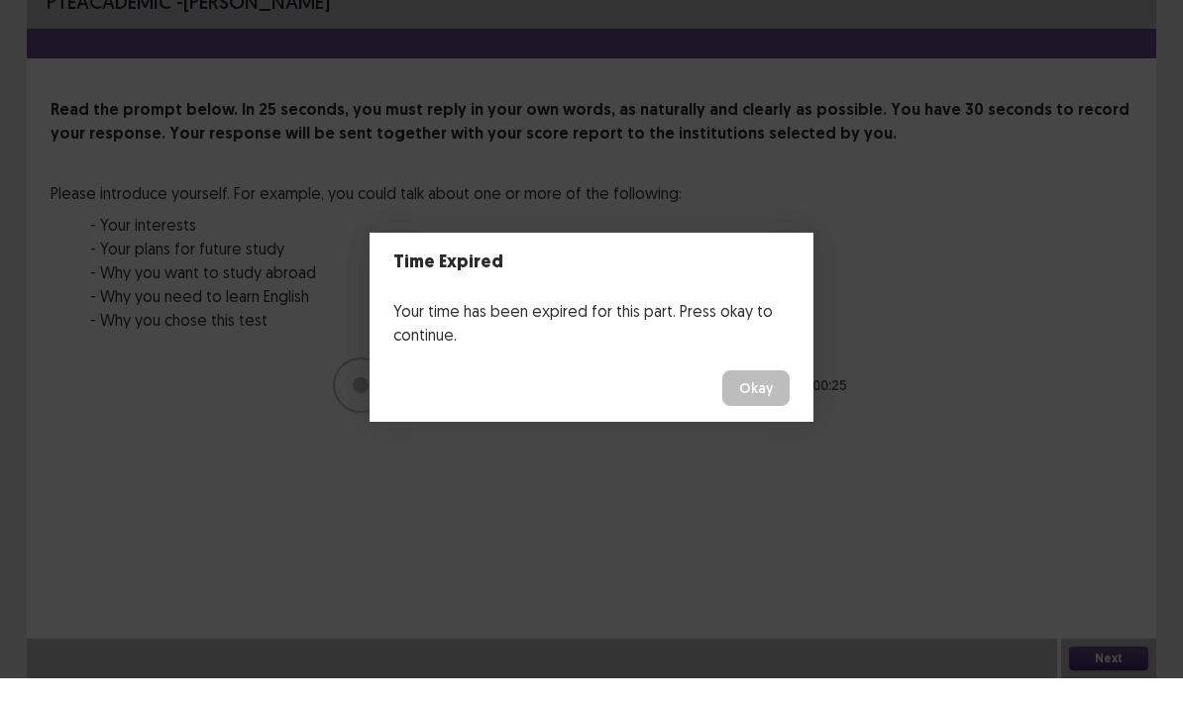
click at [765, 395] on button "Okay" at bounding box center [755, 413] width 67 height 36
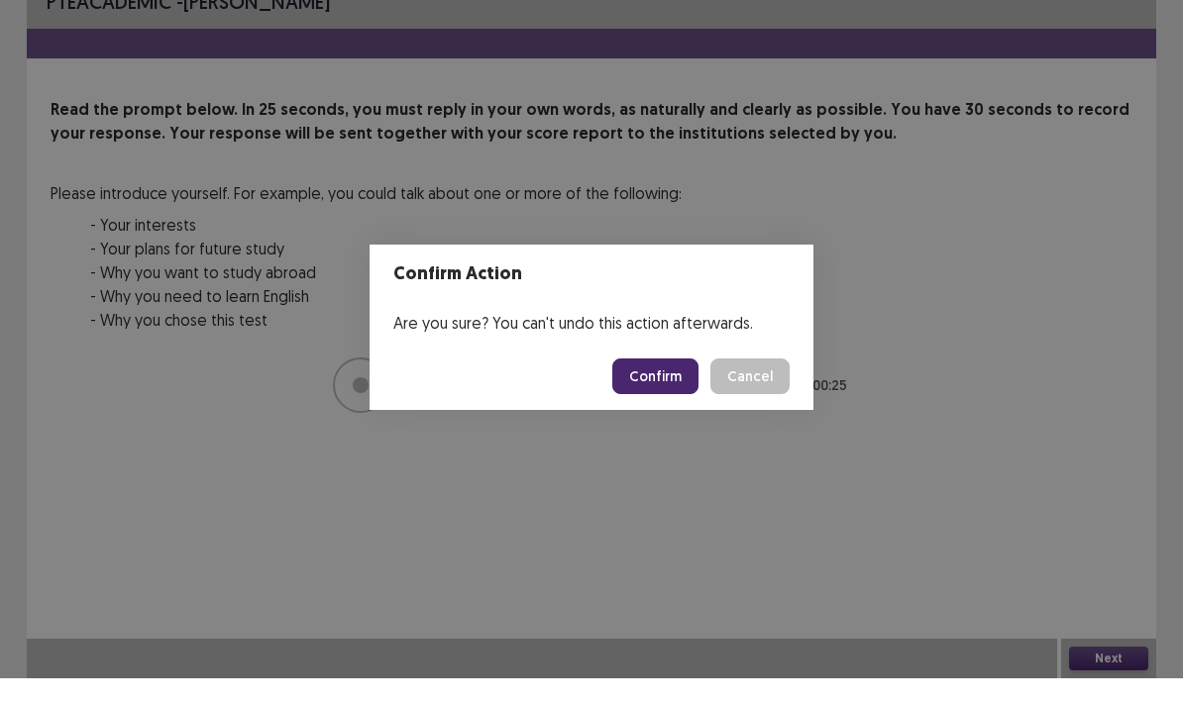
click at [671, 383] on button "Confirm" at bounding box center [655, 401] width 86 height 36
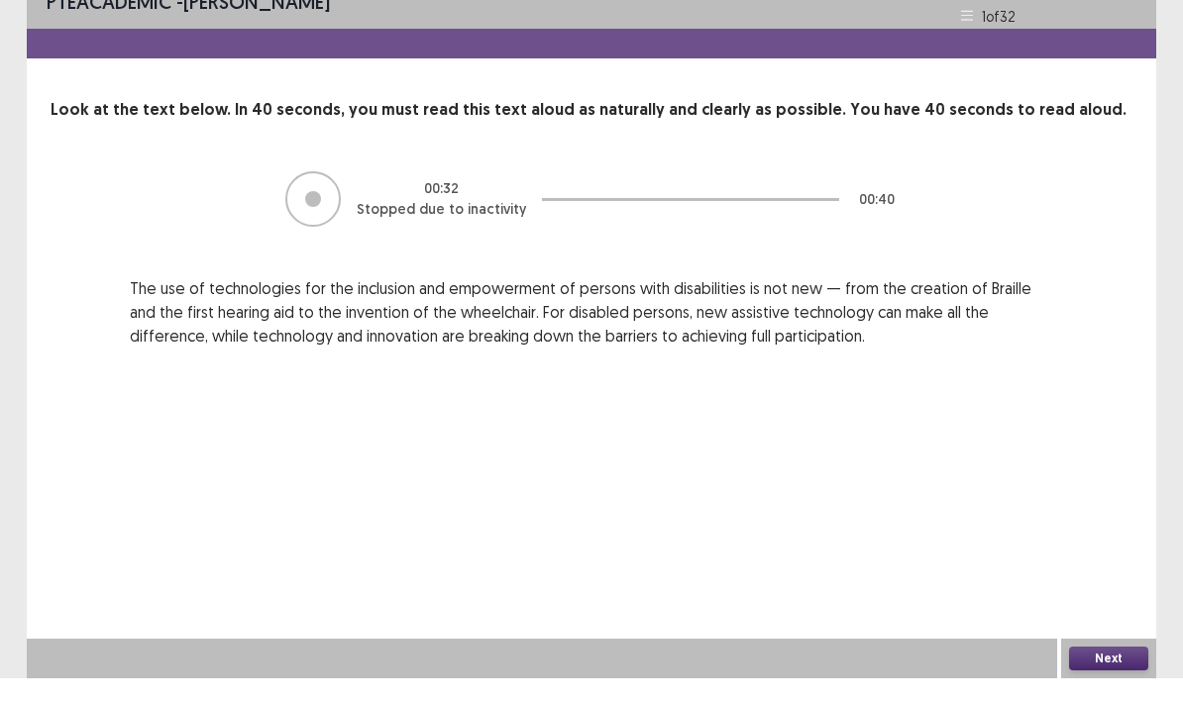
click at [1107, 672] on button "Next" at bounding box center [1108, 684] width 79 height 24
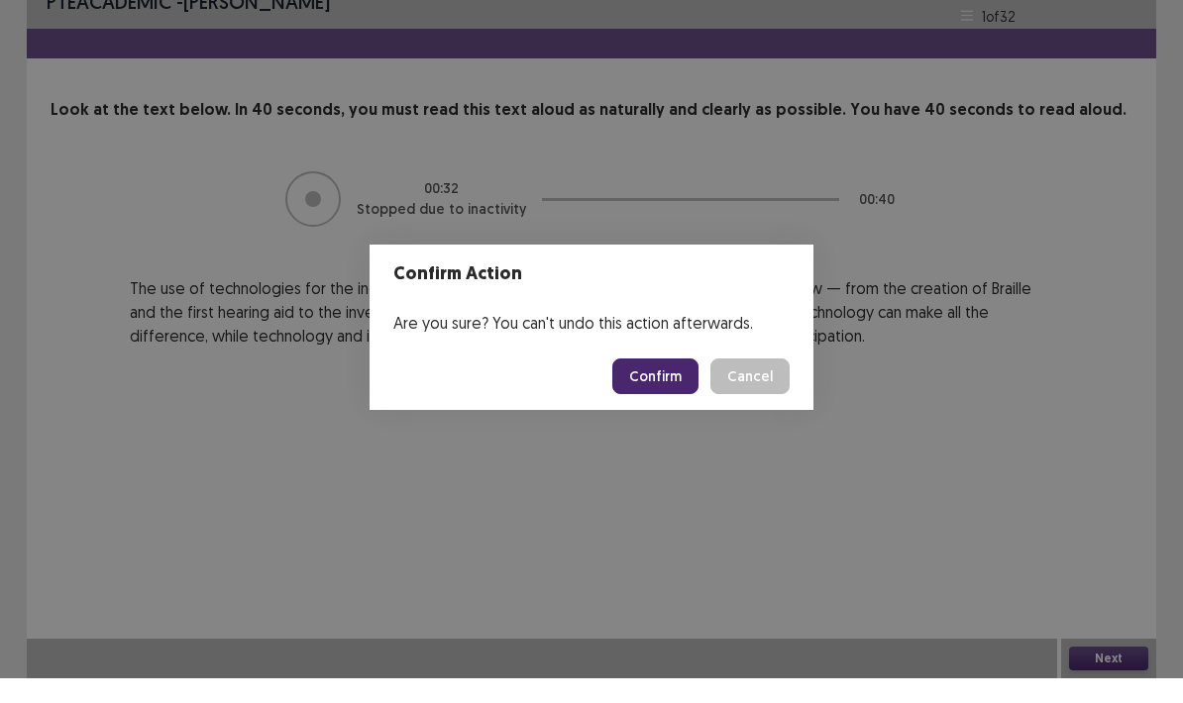
click at [663, 383] on button "Confirm" at bounding box center [655, 401] width 86 height 36
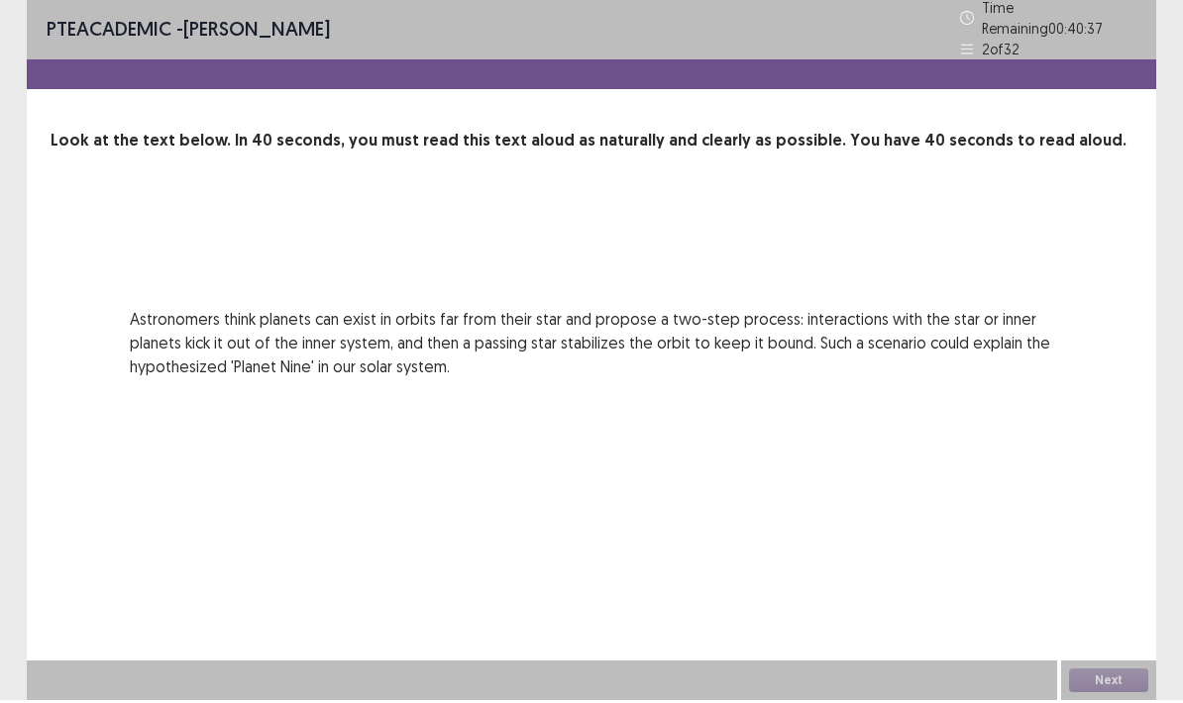
scroll to position [80, 0]
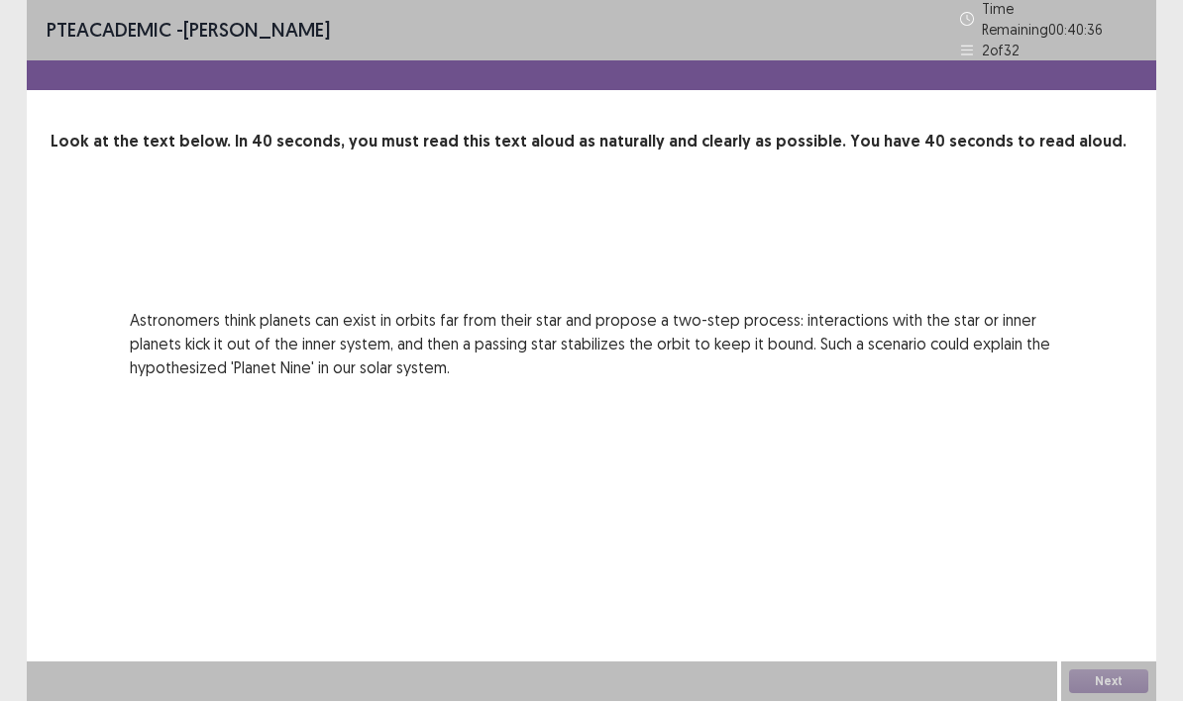
click at [435, 203] on div "00 : 00 00 : 40 Astronomers think planets can exist in orbits far from their st…" at bounding box center [592, 292] width 1082 height 178
click at [208, 394] on div "PTE academic - martines susanto Time Remaining 00 : 40 : 35 2 of 32 Look at the…" at bounding box center [591, 351] width 1129 height 703
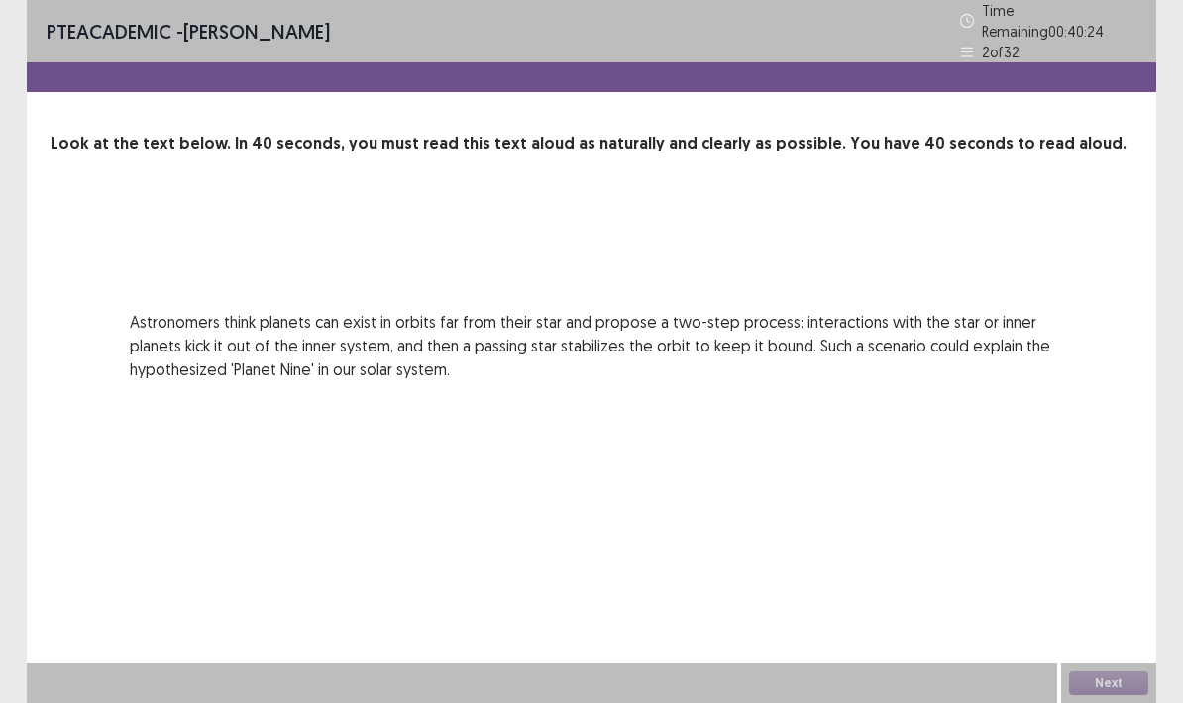
click at [737, 333] on p "Astronomers think planets can exist in orbits far from their star and propose a…" at bounding box center [591, 345] width 923 height 71
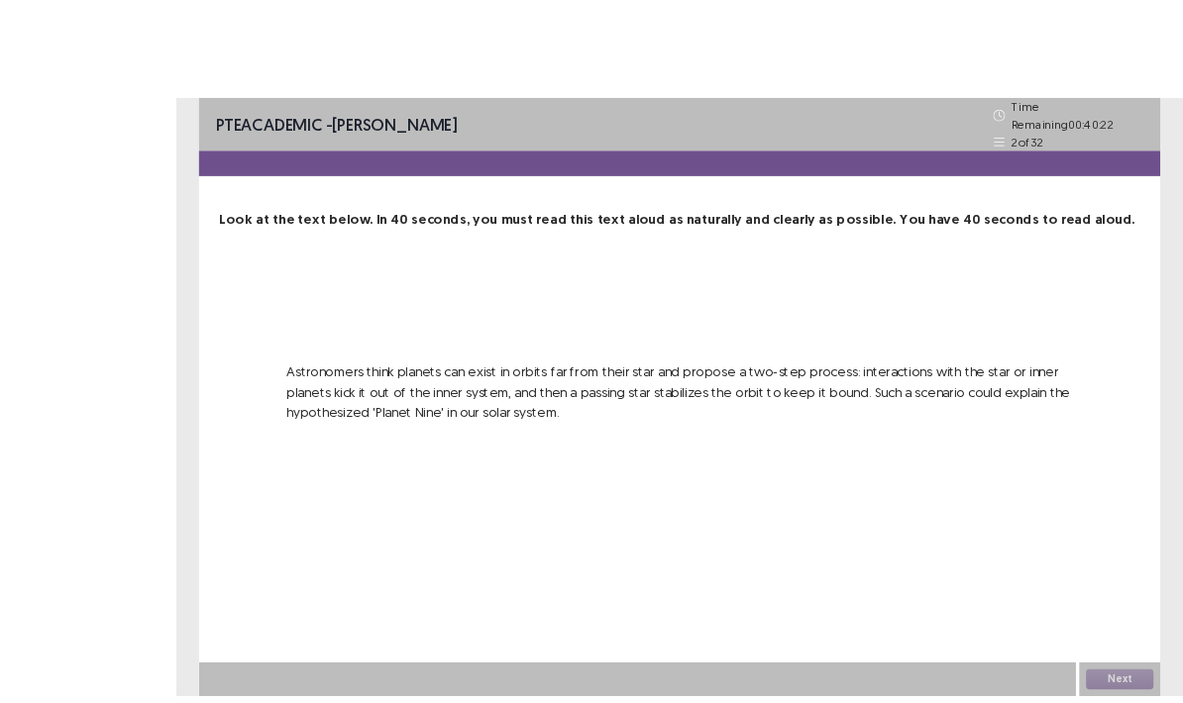
scroll to position [4, 0]
